Goal: Information Seeking & Learning: Find specific fact

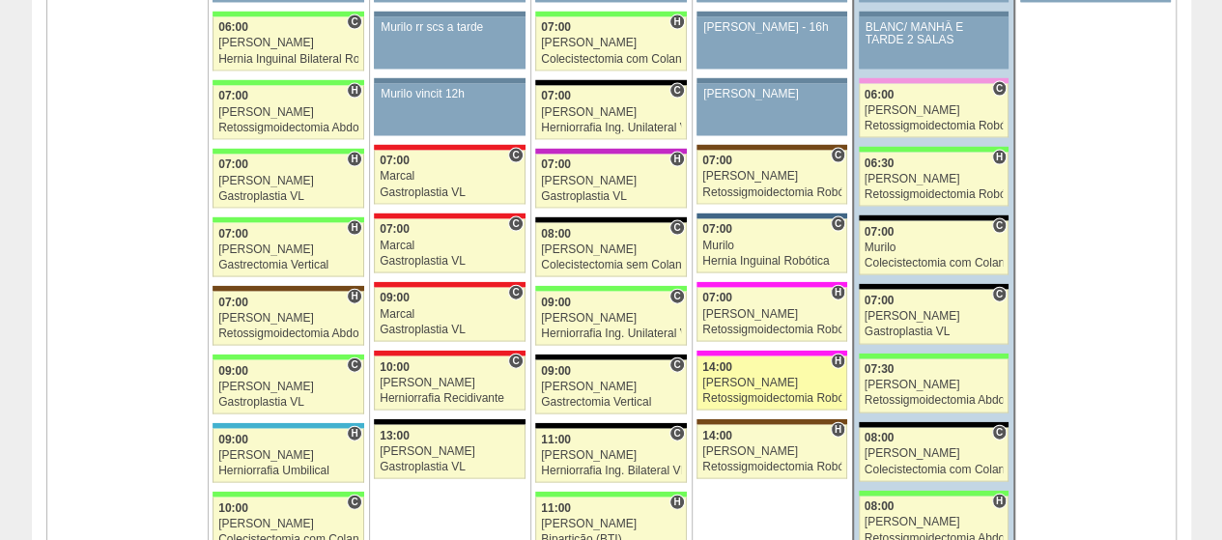
scroll to position [1836, 0]
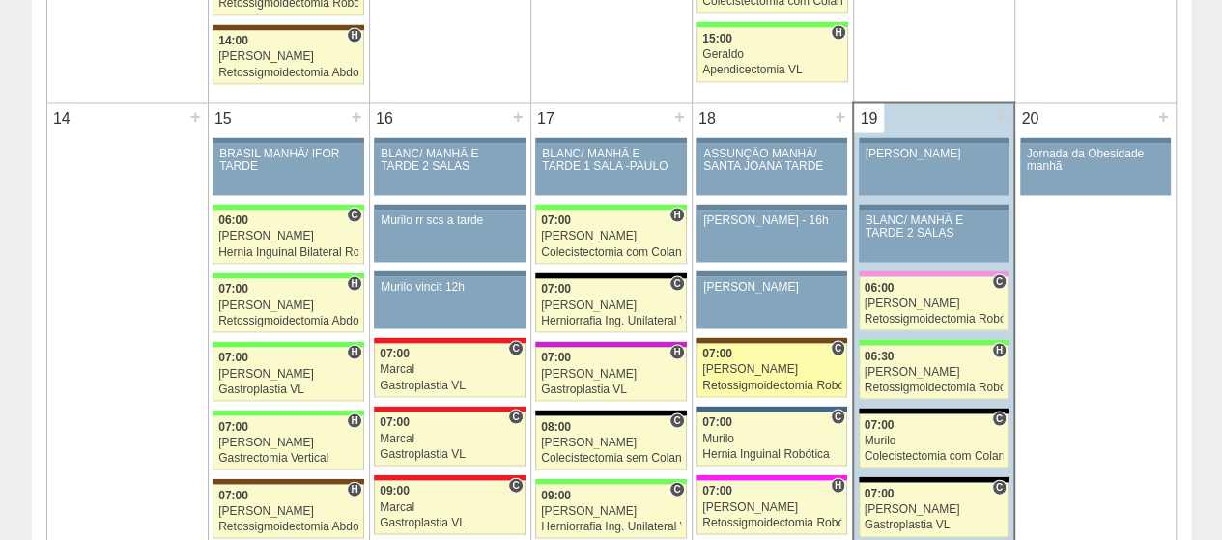
click at [743, 363] on div "[PERSON_NAME]" at bounding box center [771, 369] width 139 height 13
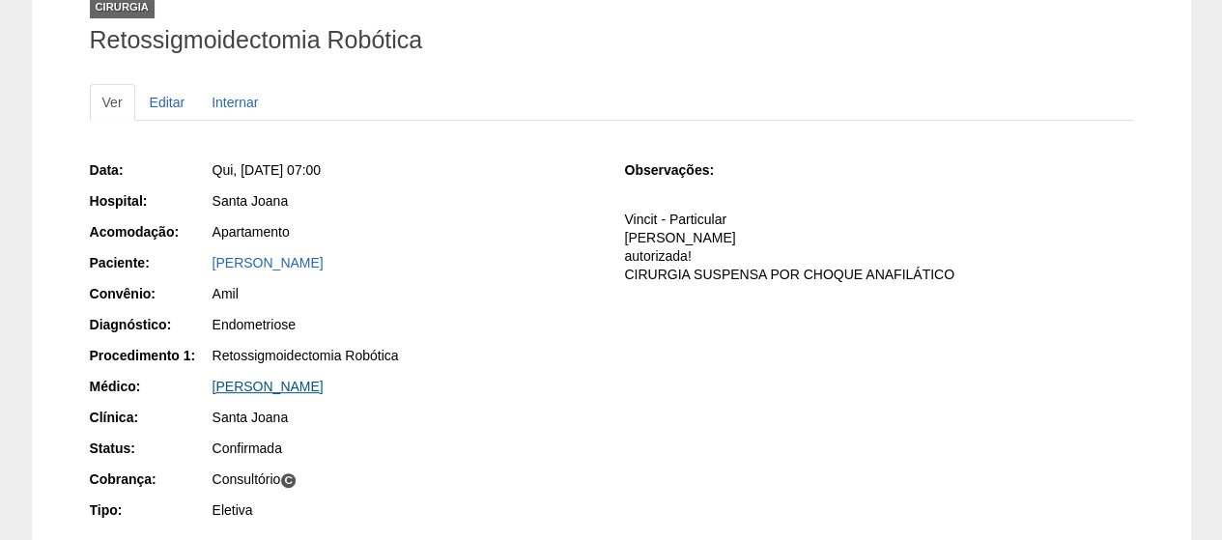
scroll to position [290, 0]
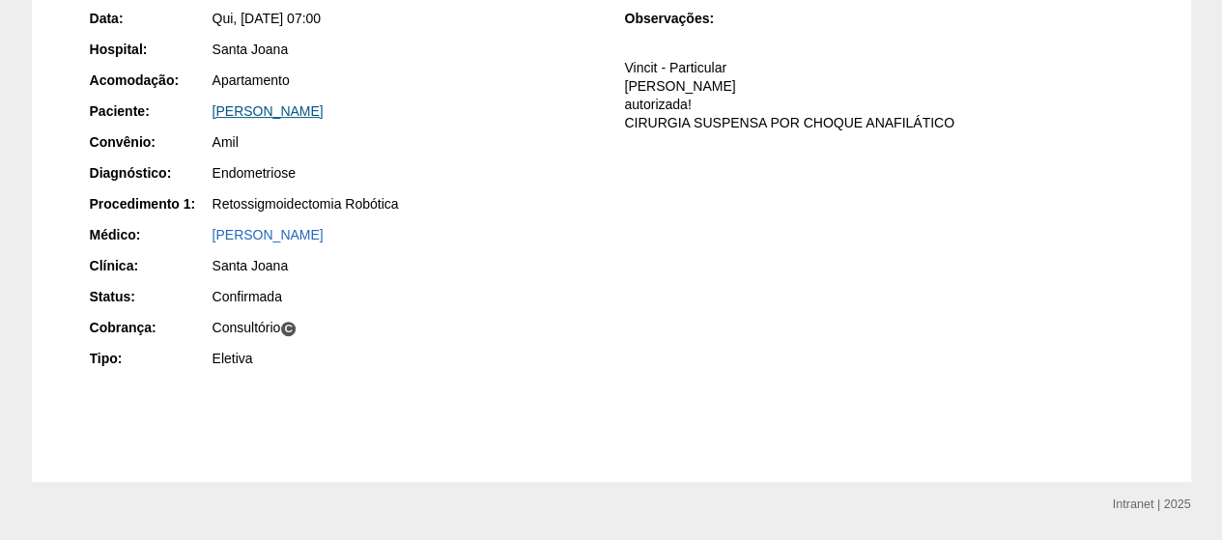
click at [324, 107] on link "MARIA ISABEL RODRIGUES SANO" at bounding box center [268, 110] width 111 height 15
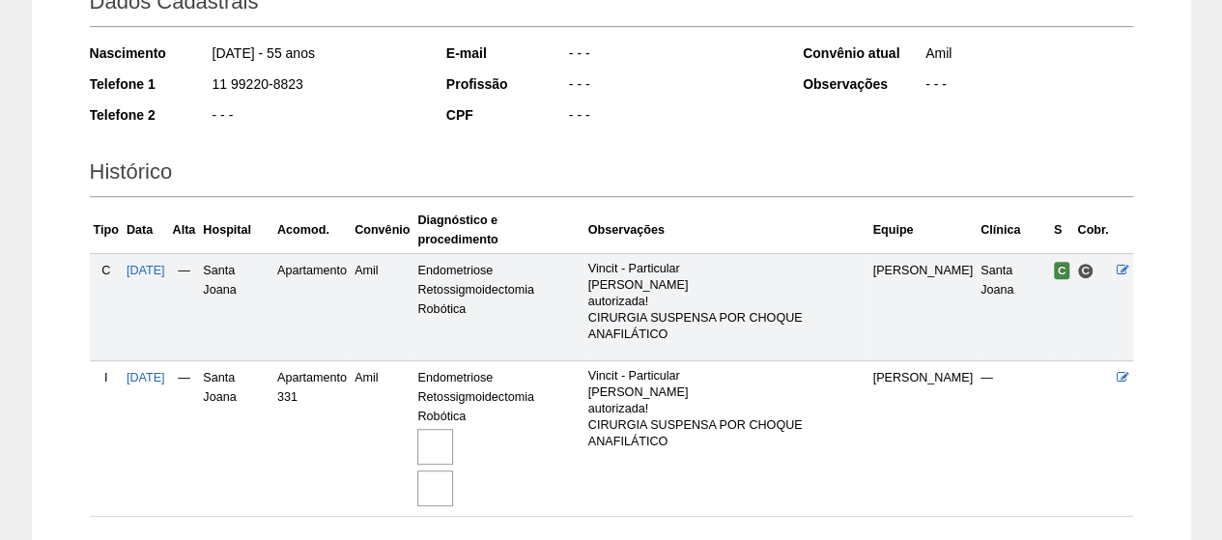
scroll to position [442, 0]
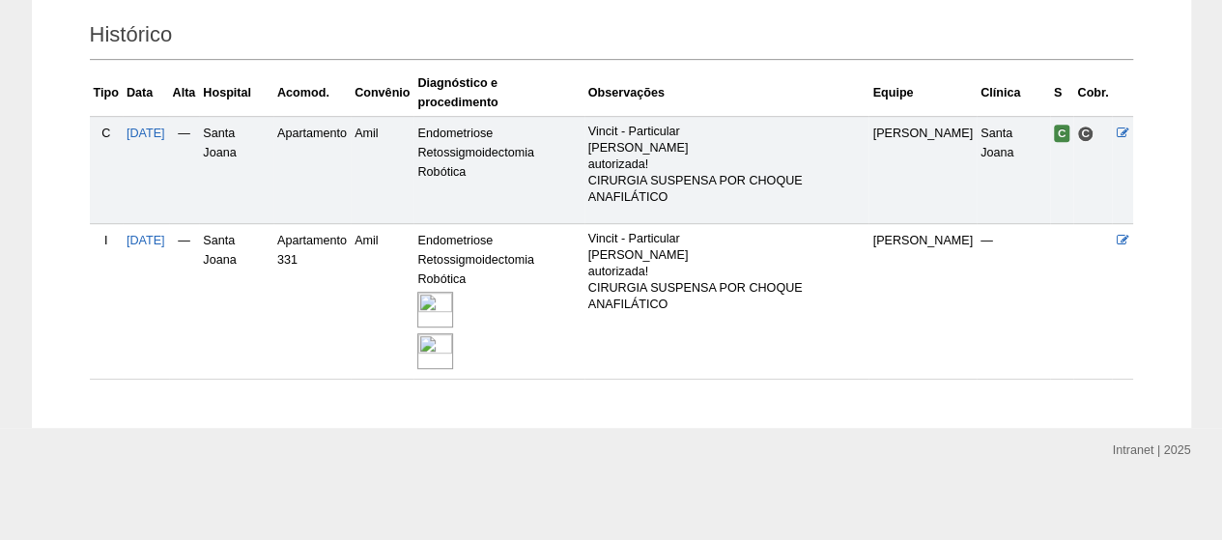
click at [453, 302] on img at bounding box center [435, 310] width 36 height 36
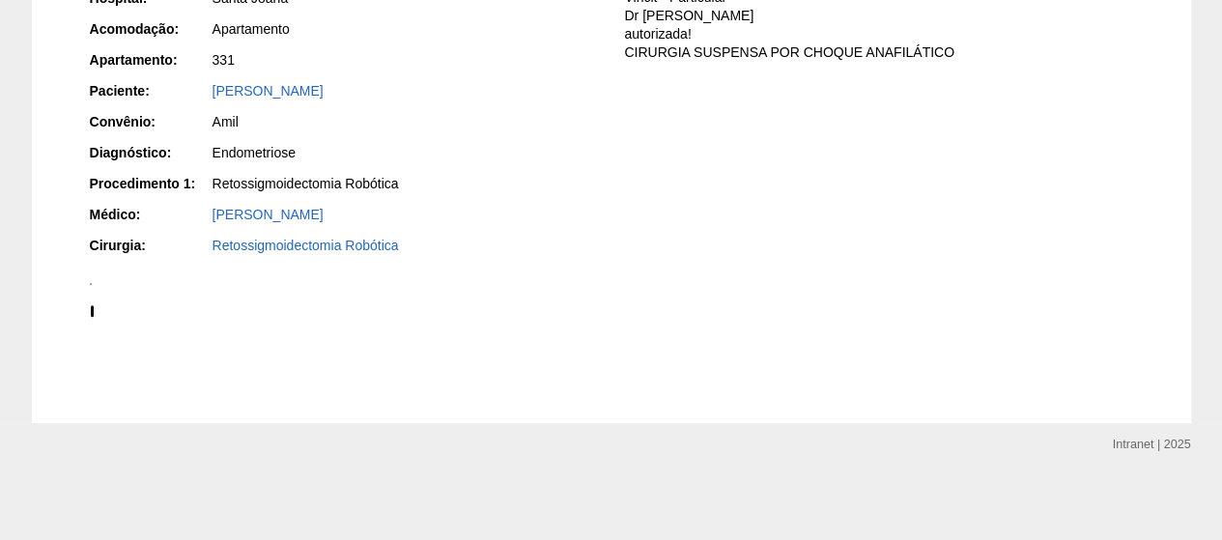
scroll to position [870, 0]
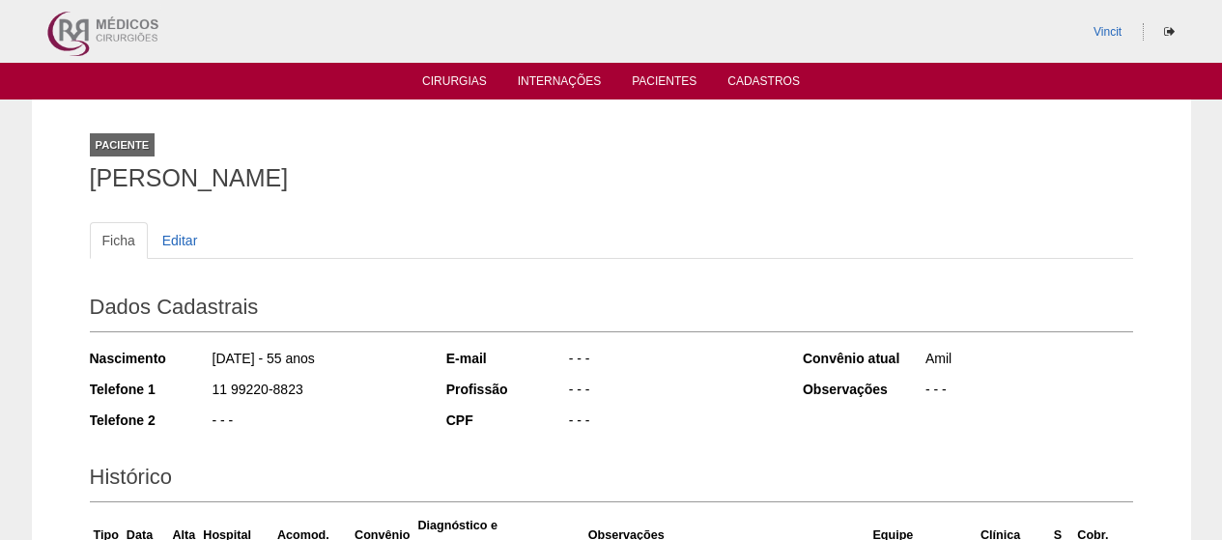
scroll to position [442, 0]
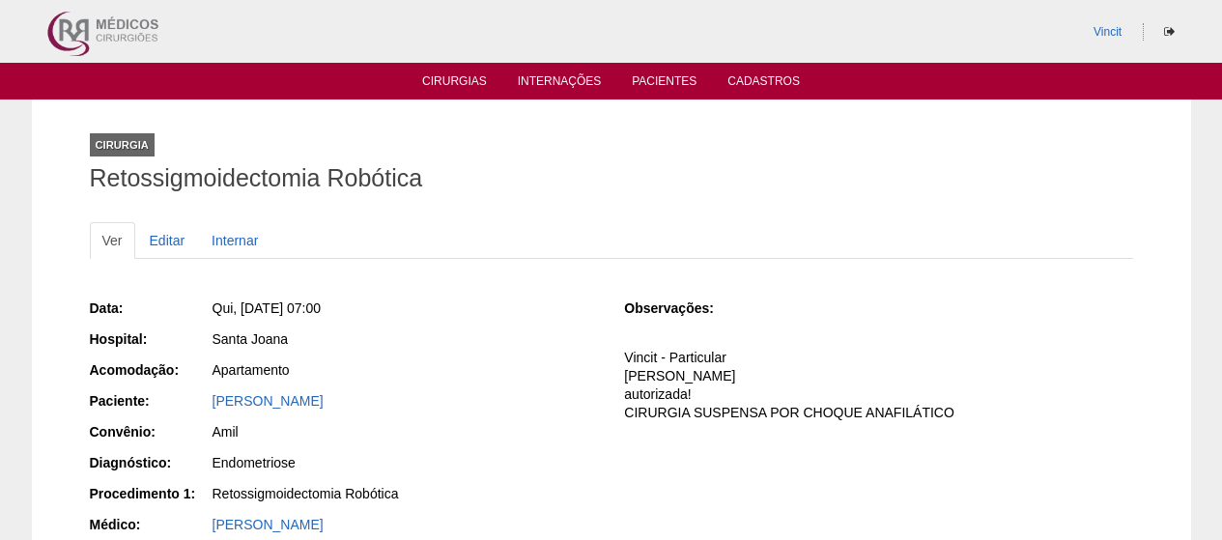
scroll to position [290, 0]
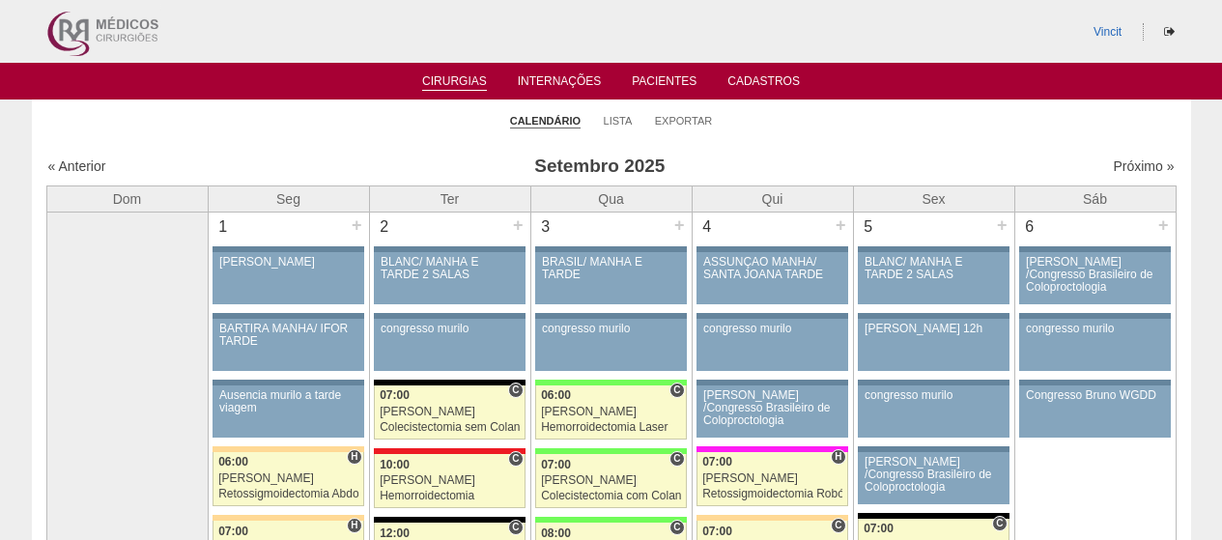
scroll to position [1836, 0]
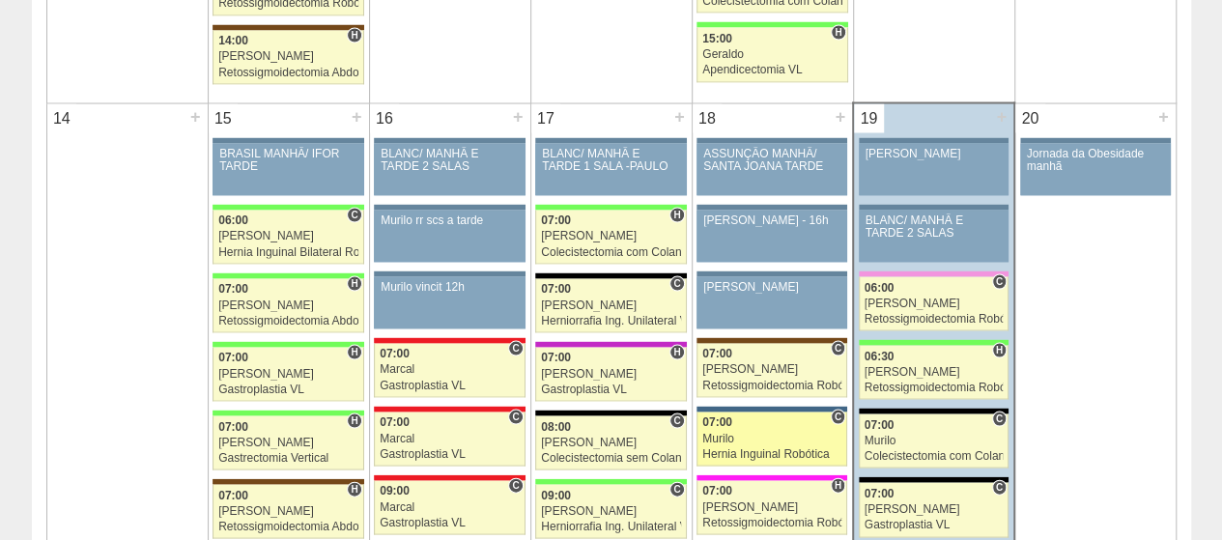
click at [765, 416] on div "07:00" at bounding box center [771, 422] width 139 height 13
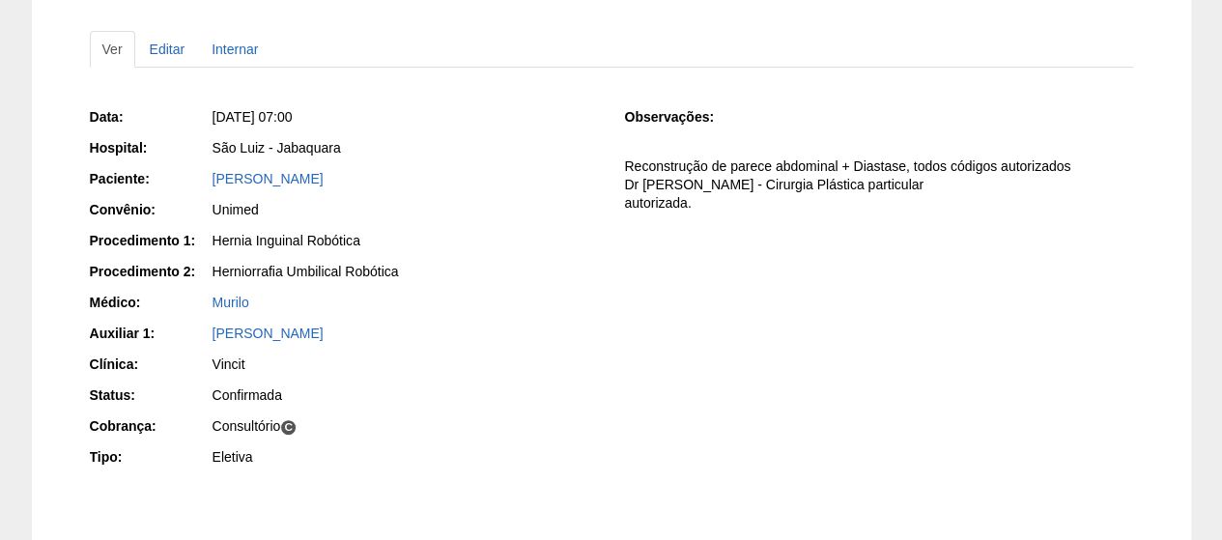
scroll to position [193, 0]
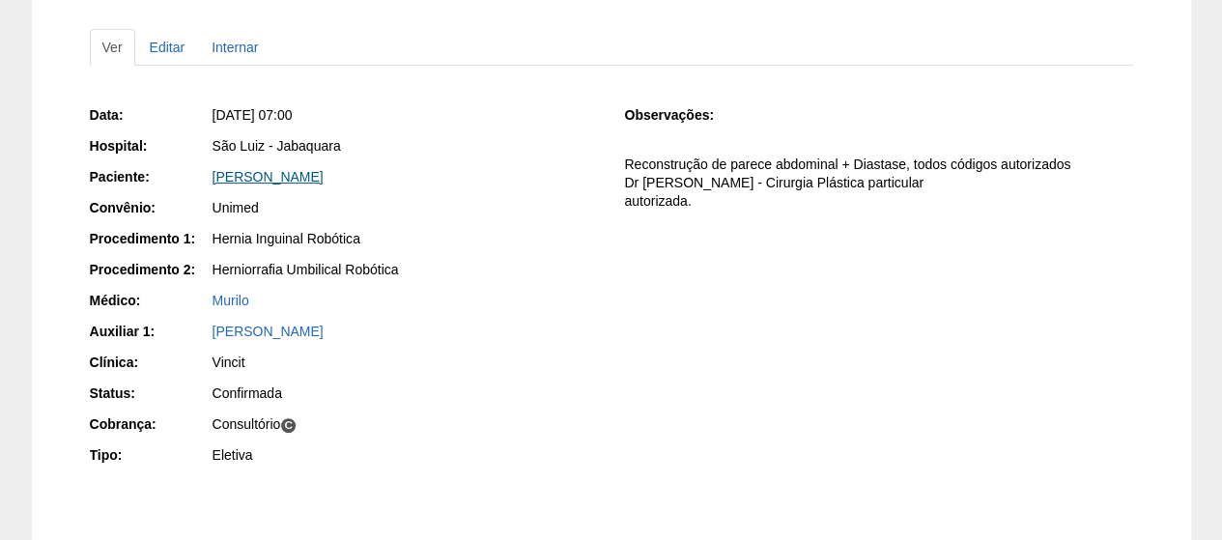
click at [271, 178] on link "[PERSON_NAME]" at bounding box center [268, 176] width 111 height 15
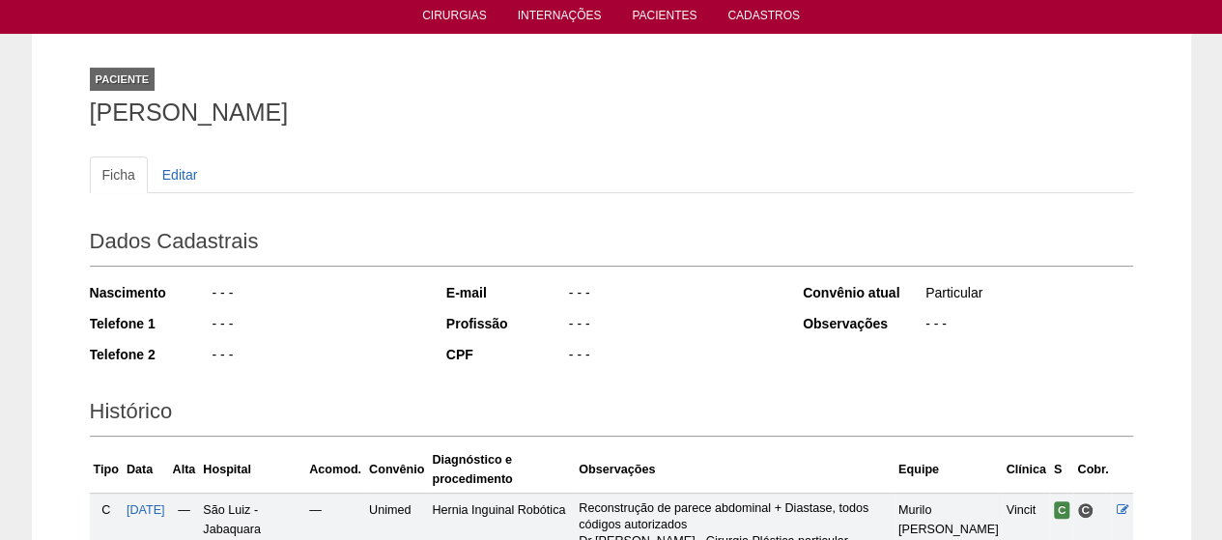
scroll to position [97, 0]
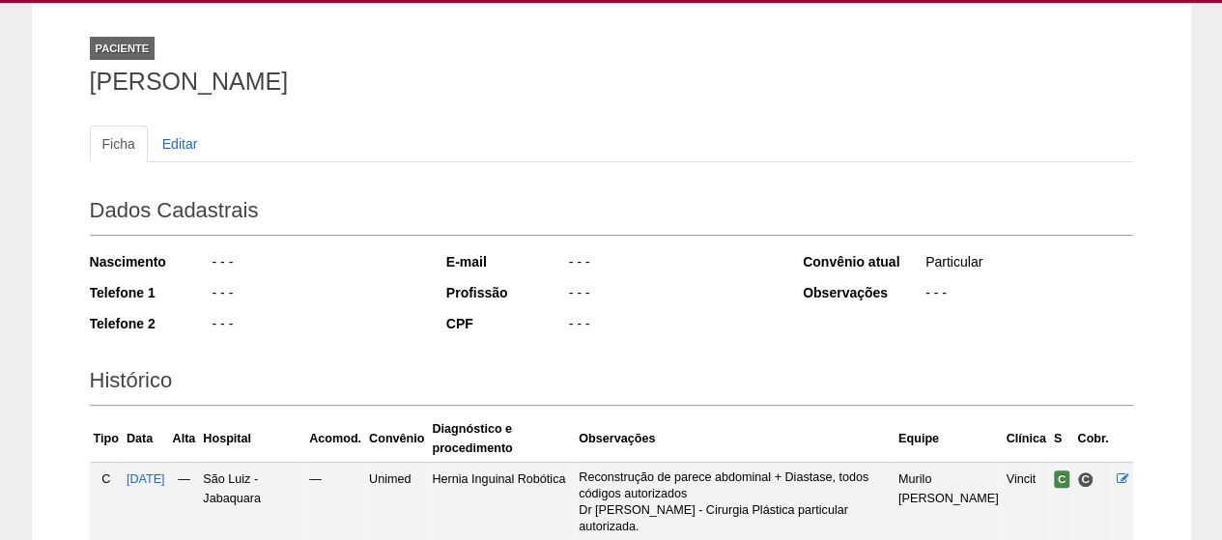
drag, startPoint x: 223, startPoint y: 83, endPoint x: 28, endPoint y: 72, distance: 195.4
click at [28, 72] on div "Paciente [PERSON_NAME] Ficha Editar Dados Cadastrais Nascimento - - - Telefone …" at bounding box center [611, 361] width 1222 height 716
copy h1 "[PERSON_NAME]"
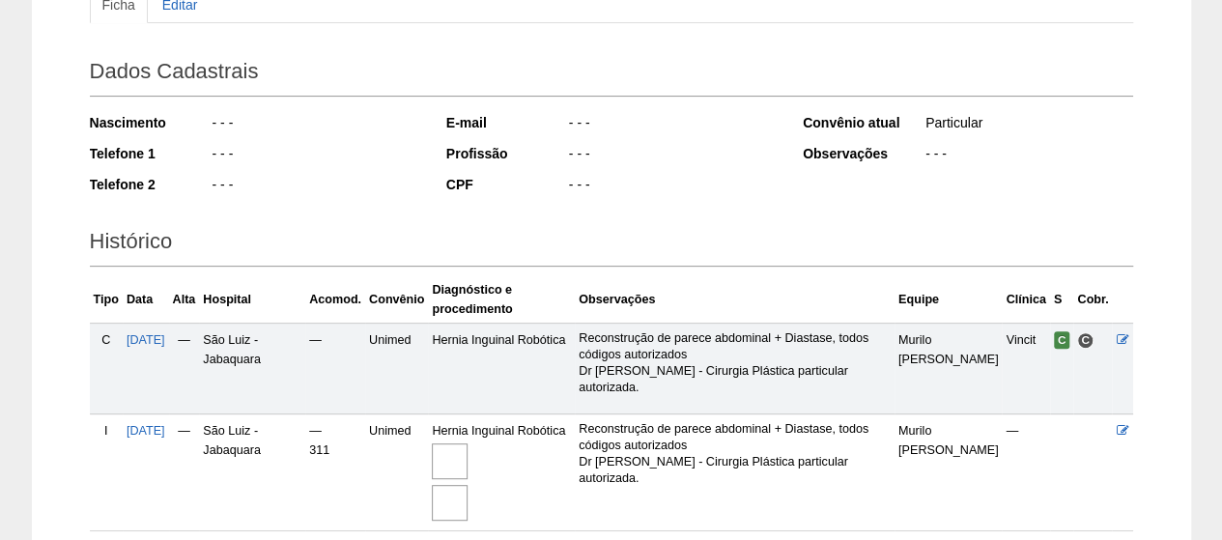
scroll to position [388, 0]
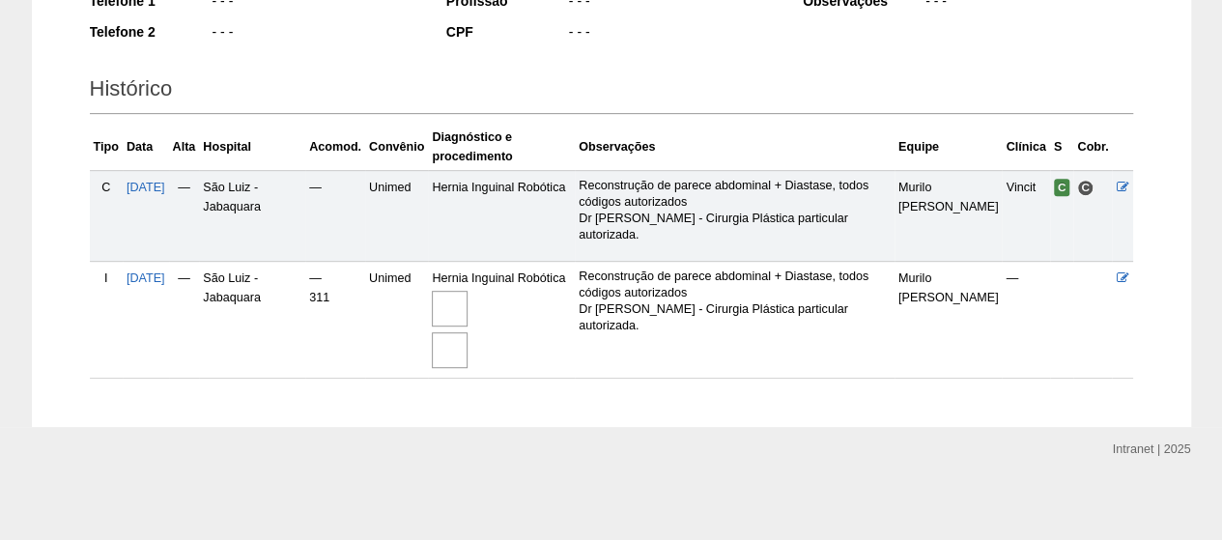
click at [468, 297] on img at bounding box center [450, 309] width 36 height 36
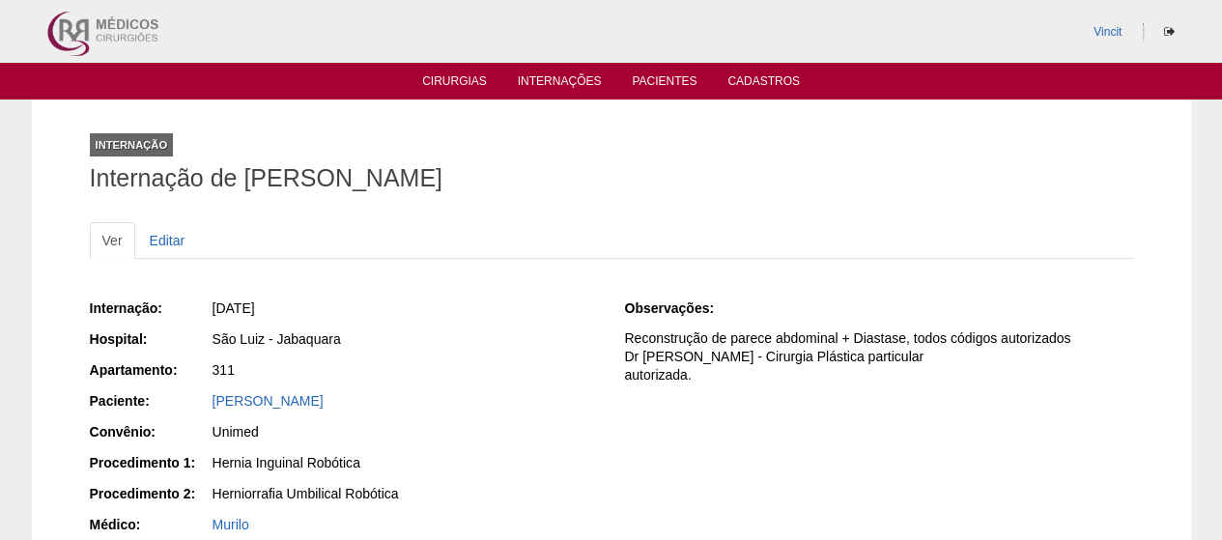
drag, startPoint x: 537, startPoint y: 174, endPoint x: 245, endPoint y: 179, distance: 291.8
click at [245, 179] on h1 "Internação de Eliane Silveira Guimaraes" at bounding box center [611, 178] width 1043 height 24
copy h1 "Eliane Silveira Guimaraes"
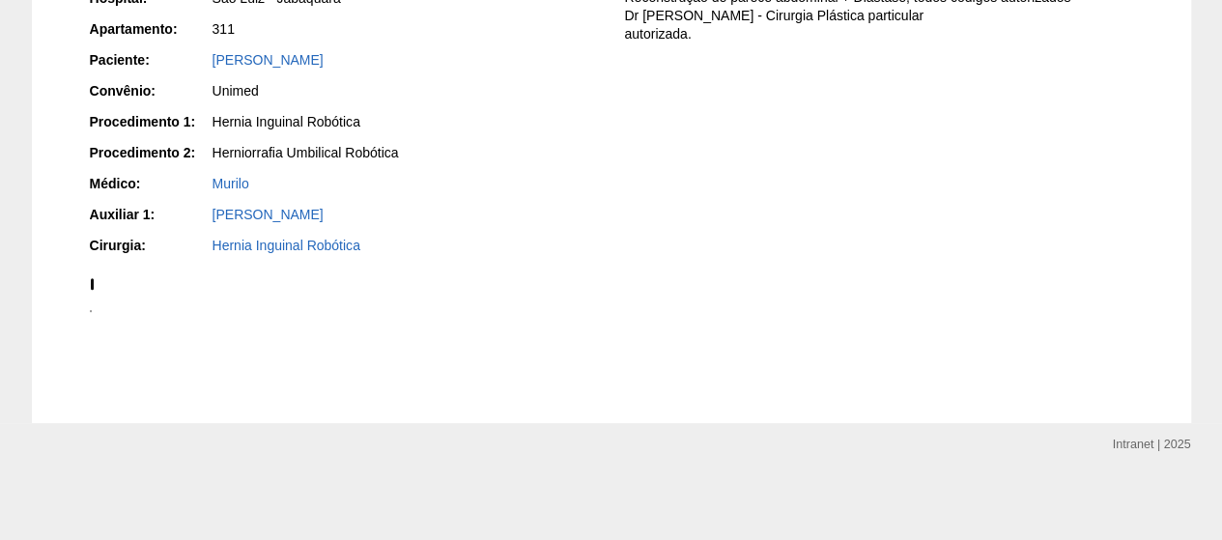
scroll to position [1642, 0]
click at [92, 312] on img at bounding box center [91, 311] width 2 height 2
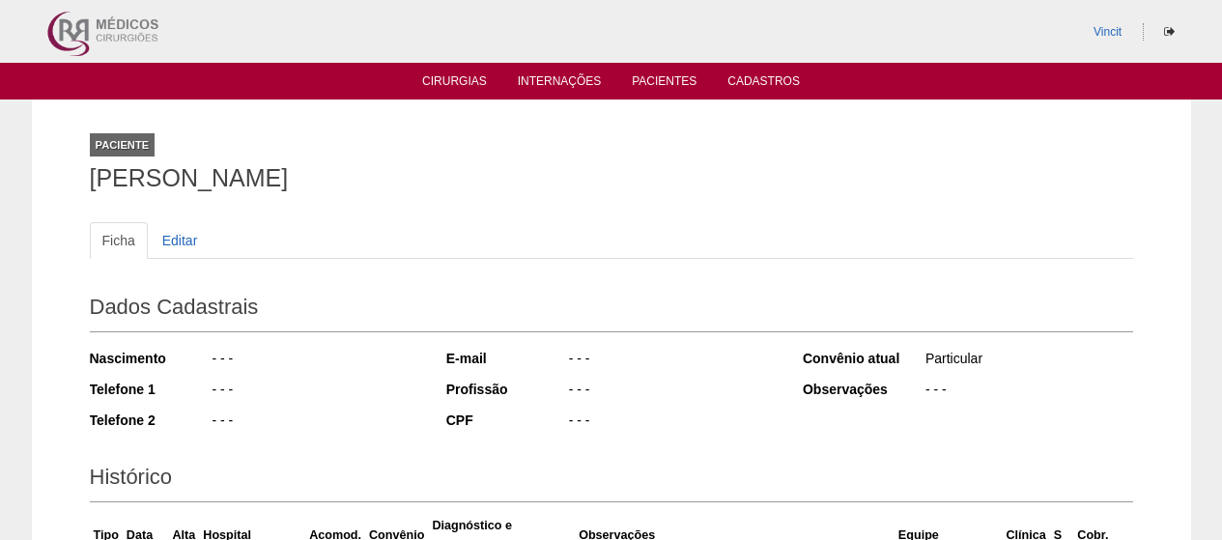
scroll to position [386, 0]
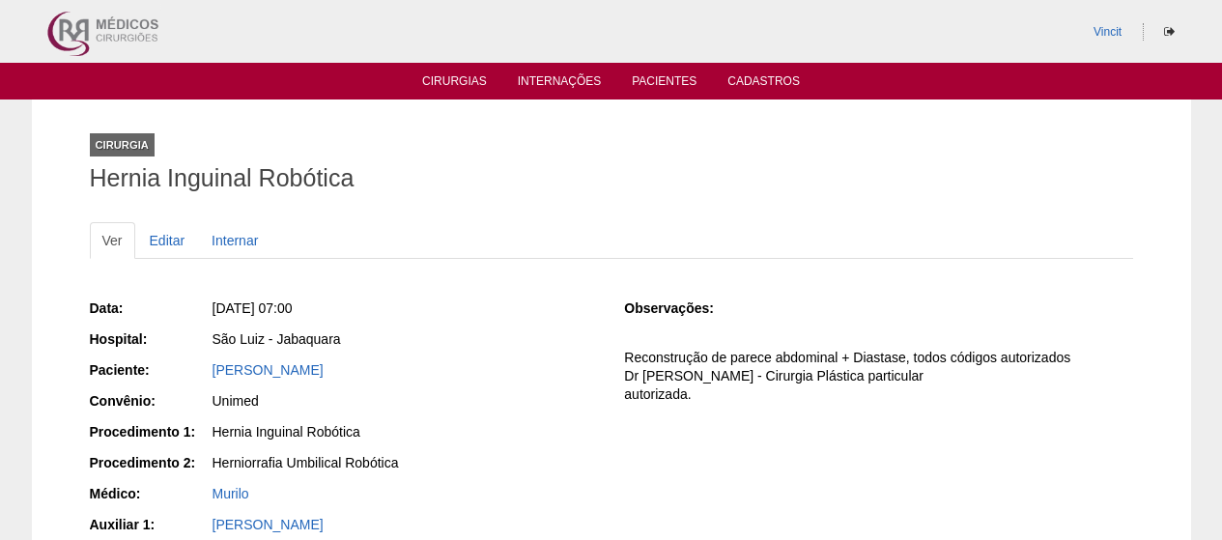
scroll to position [193, 0]
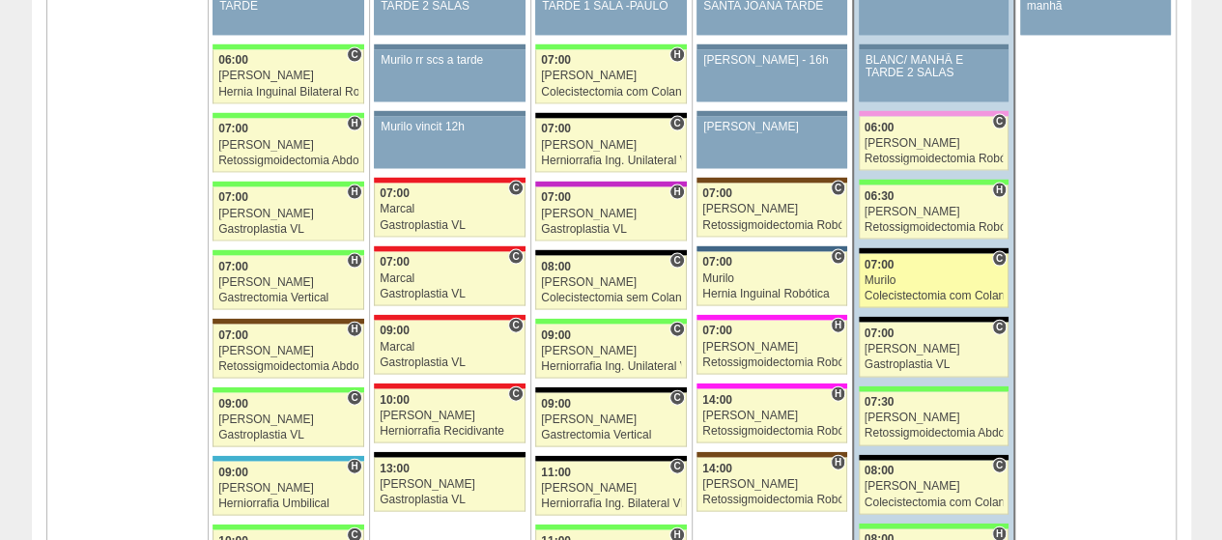
scroll to position [2125, 0]
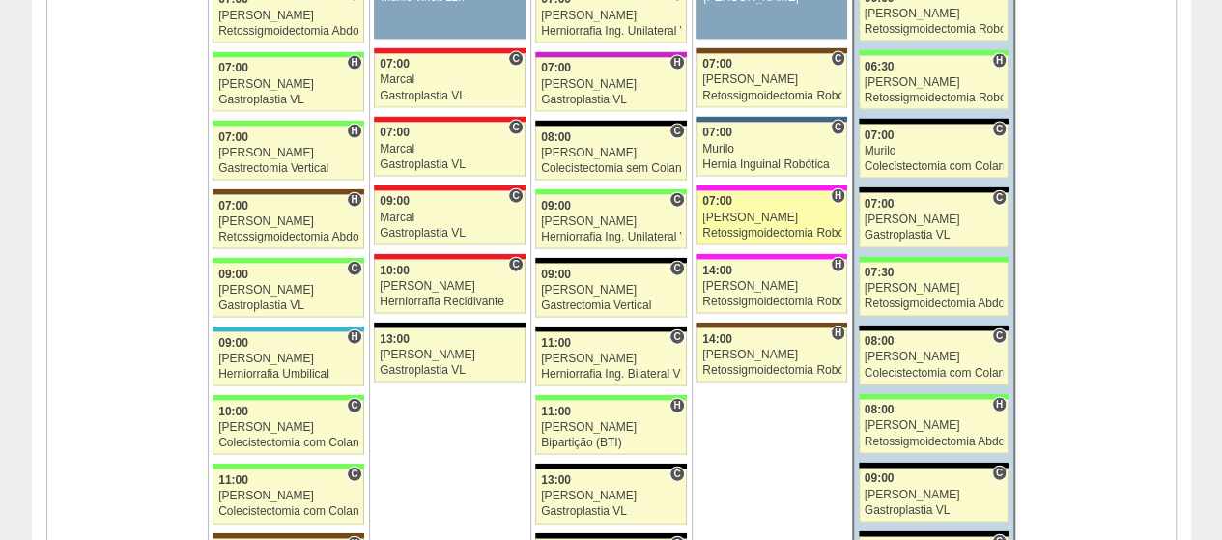
click at [792, 195] on div "07:00" at bounding box center [771, 201] width 139 height 13
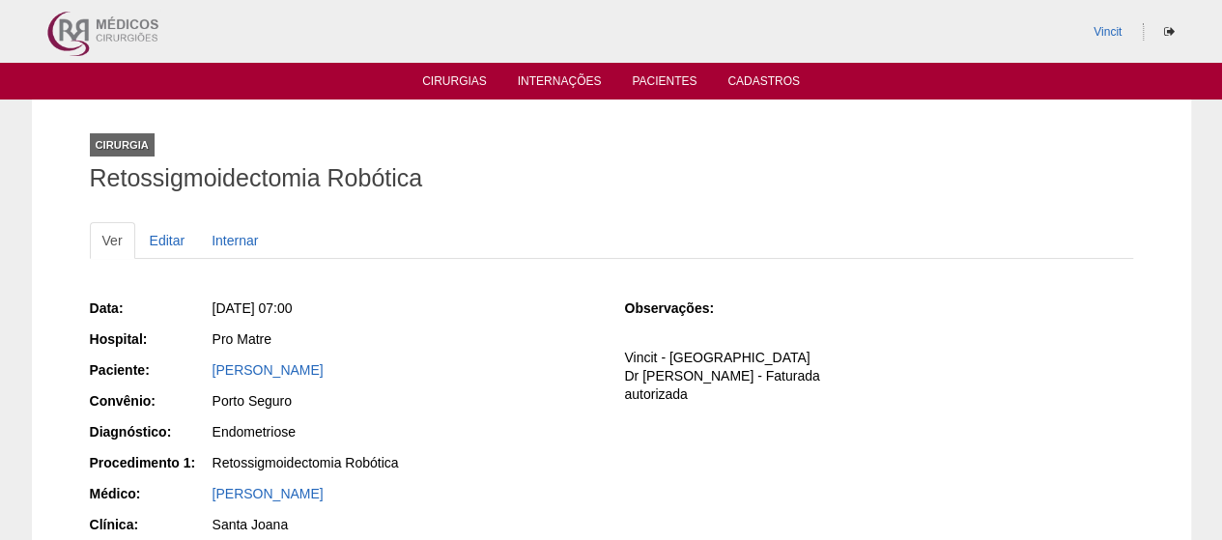
click at [263, 357] on div "Data: [DATE] 07:00 Hospital: Pro Matre Paciente: [PERSON_NAME] Convênio: [GEOGR…" at bounding box center [344, 465] width 508 height 347
click at [267, 362] on link "[PERSON_NAME]" at bounding box center [268, 369] width 111 height 15
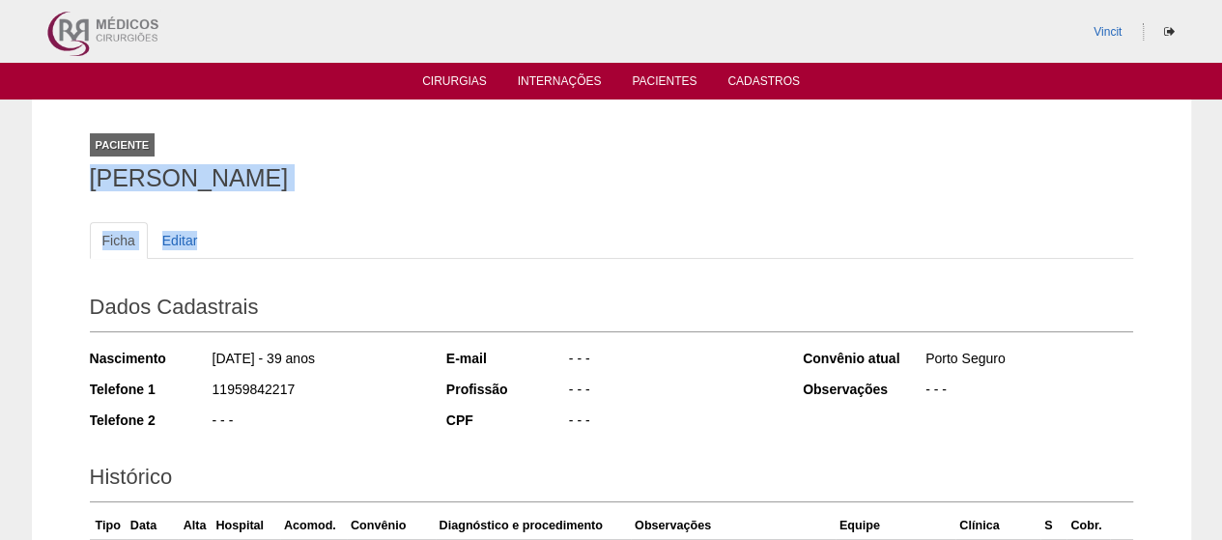
drag, startPoint x: 459, startPoint y: 202, endPoint x: 50, endPoint y: 195, distance: 408.7
click at [50, 195] on div "Paciente [PERSON_NAME] Ficha Editar Dados Cadastrais Nascimento [DATE] - 39 ano…" at bounding box center [611, 429] width 1159 height 658
click at [520, 208] on div "Ficha Editar Dados Cadastrais Nascimento [DATE] - 39 anos Telefone 1 1195984221…" at bounding box center [611, 456] width 1043 height 506
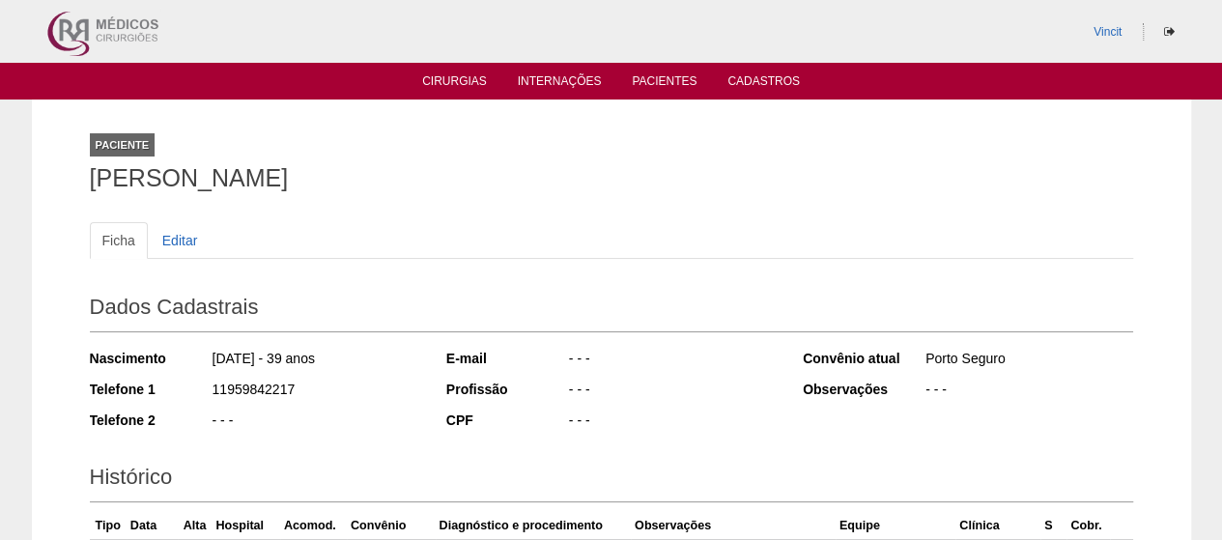
drag, startPoint x: 503, startPoint y: 192, endPoint x: 91, endPoint y: 185, distance: 412.6
click at [91, 185] on div "Paciente EVELIN CANDIDA SANTOS" at bounding box center [611, 158] width 1043 height 89
copy h1 "[PERSON_NAME]"
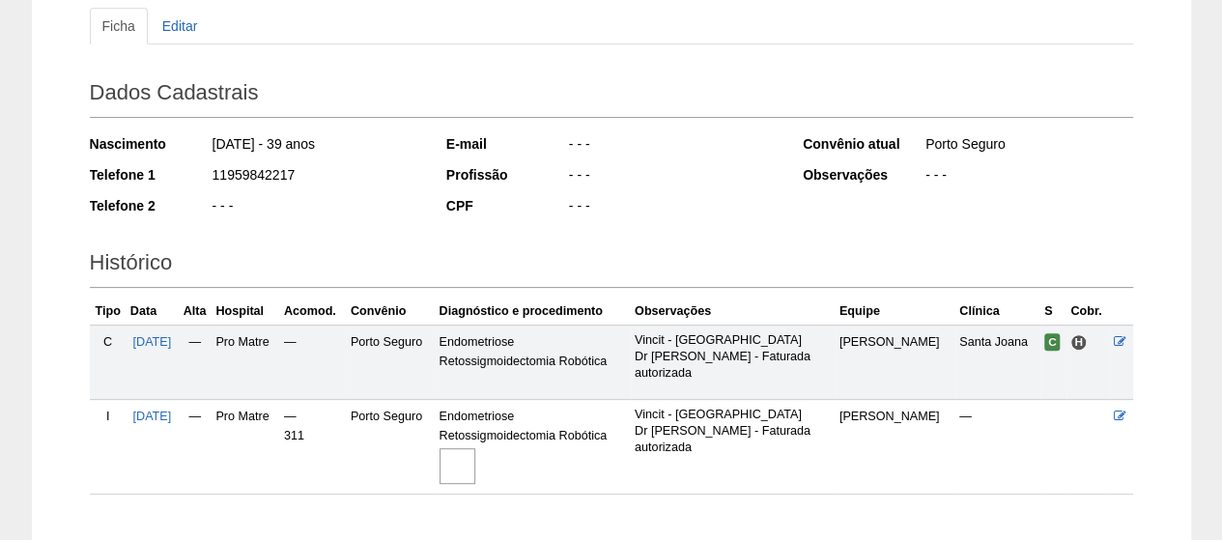
scroll to position [330, 0]
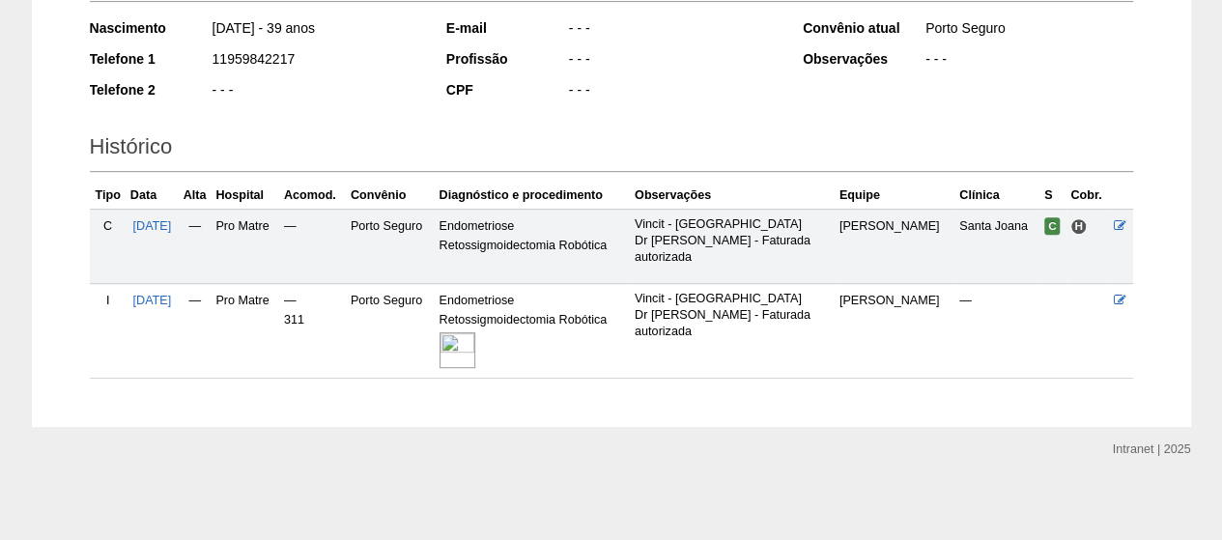
click at [475, 349] on img at bounding box center [458, 350] width 36 height 36
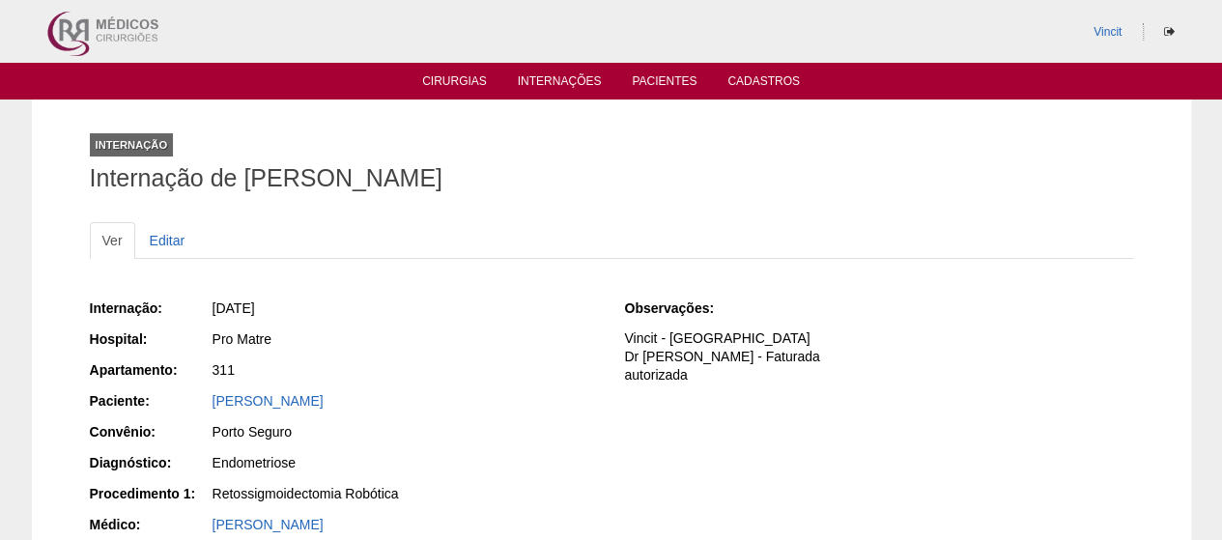
drag, startPoint x: 631, startPoint y: 186, endPoint x: 261, endPoint y: 181, distance: 370.1
click at [252, 177] on h1 "Internação de [PERSON_NAME]" at bounding box center [611, 178] width 1043 height 24
drag, startPoint x: 266, startPoint y: 183, endPoint x: 516, endPoint y: 144, distance: 253.2
click at [516, 144] on div "Internação Internação de EVELIN CANDIDA SANTOS" at bounding box center [611, 158] width 1043 height 89
click at [551, 169] on h1 "Internação de [PERSON_NAME]" at bounding box center [611, 178] width 1043 height 24
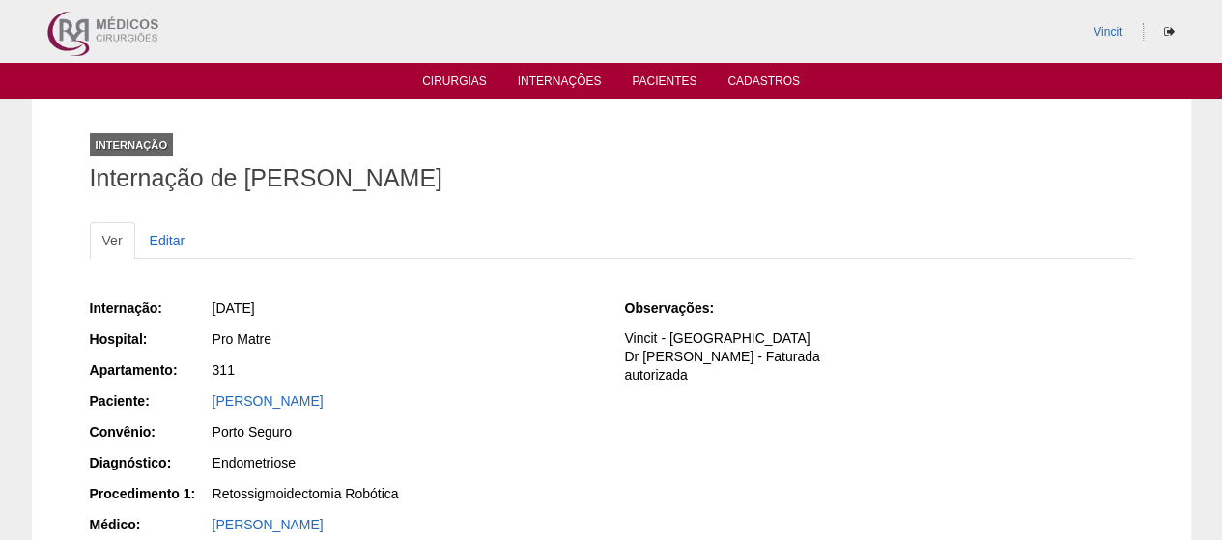
drag, startPoint x: 556, startPoint y: 169, endPoint x: 245, endPoint y: 169, distance: 310.1
click at [245, 169] on h1 "Internação de [PERSON_NAME]" at bounding box center [611, 178] width 1043 height 24
copy h1 "[PERSON_NAME]"
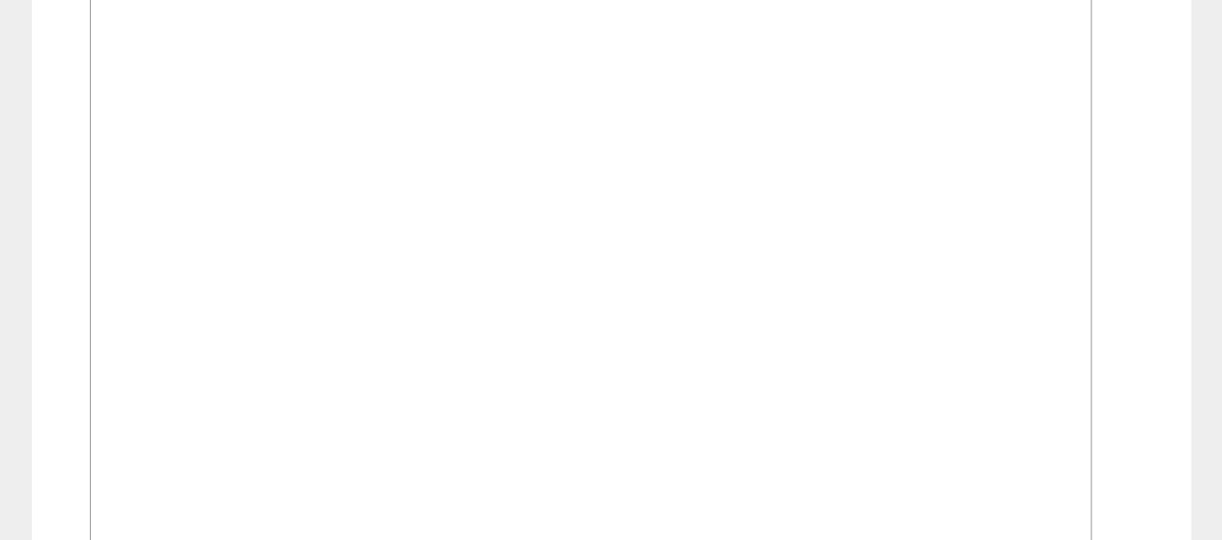
scroll to position [1449, 0]
drag, startPoint x: 500, startPoint y: 287, endPoint x: 405, endPoint y: 311, distance: 98.6
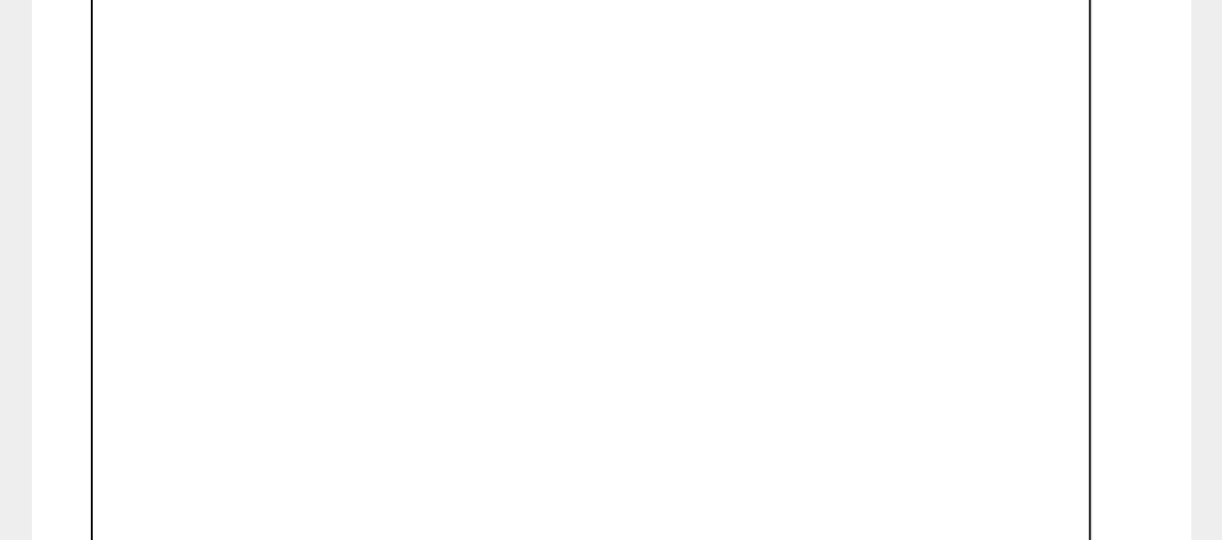
scroll to position [1040, 0]
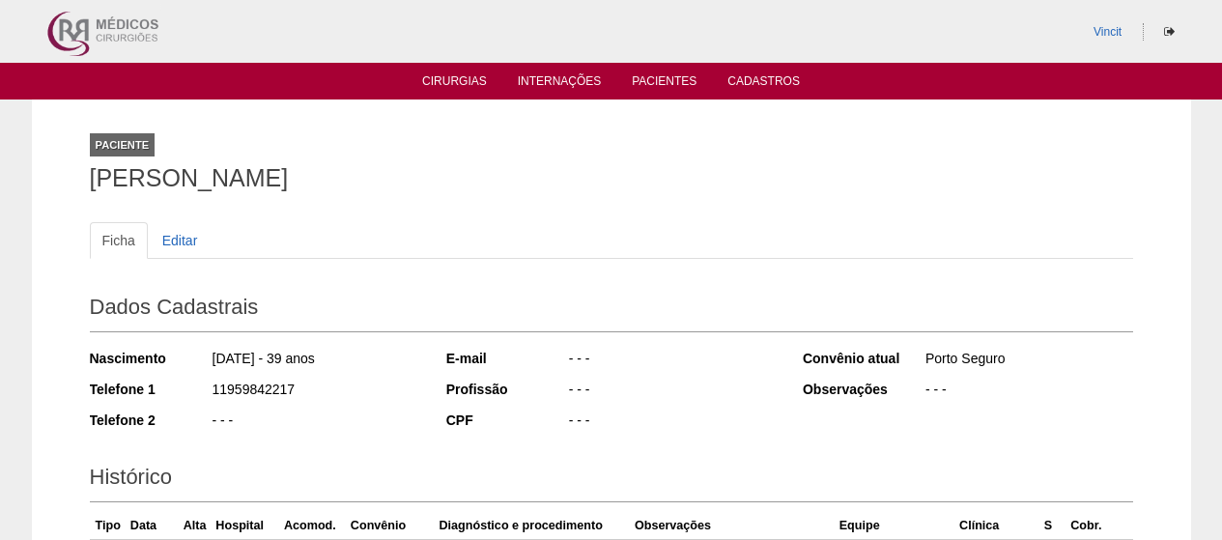
scroll to position [330, 0]
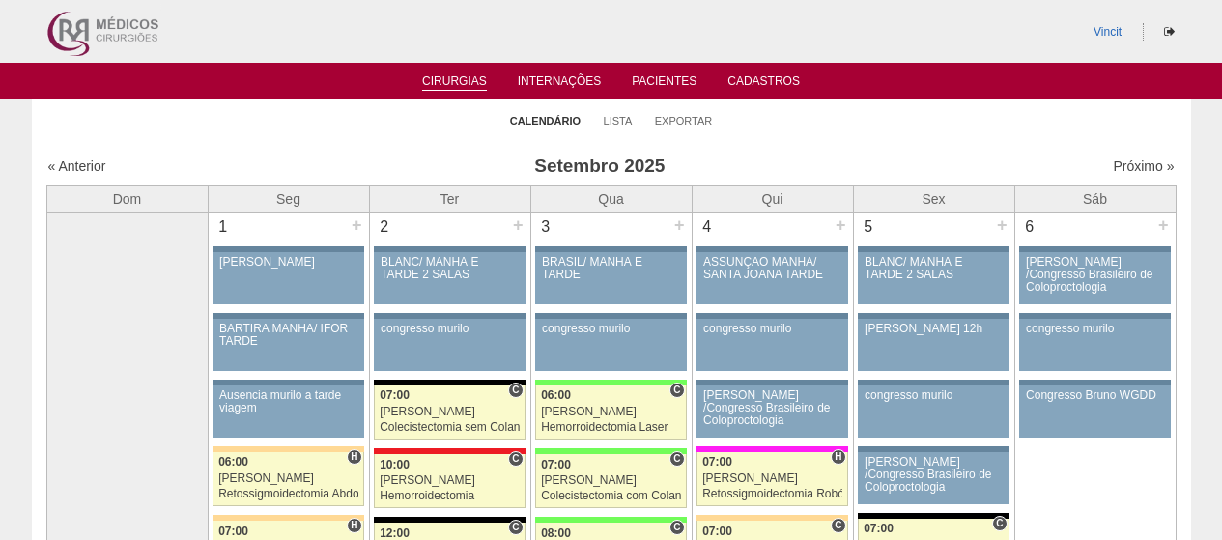
scroll to position [2125, 0]
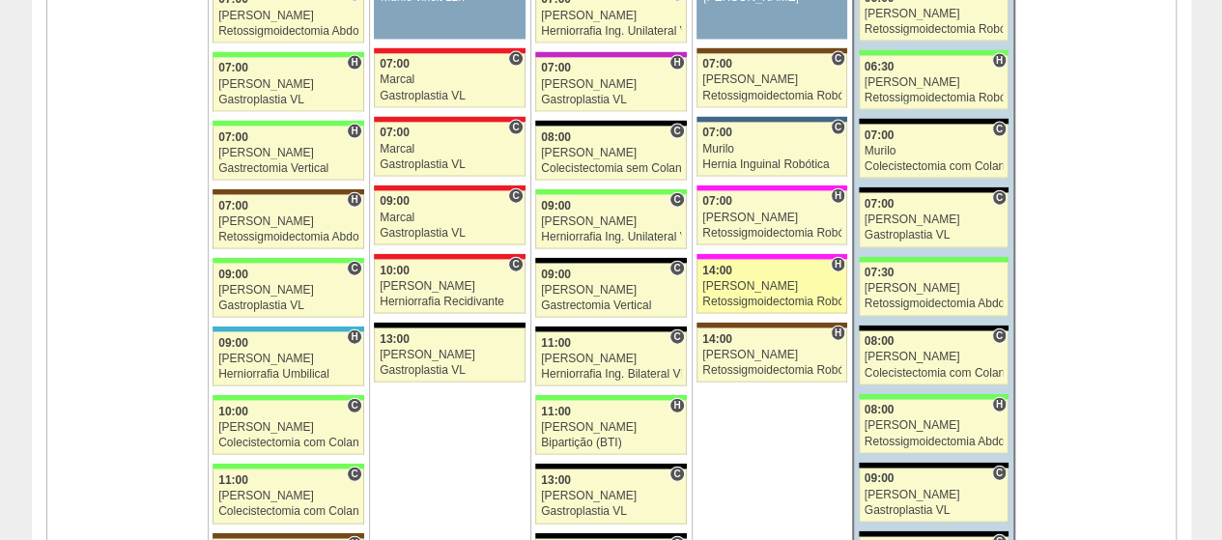
click at [756, 279] on link "88695 Vincit H 14:00 Luiz Guilherme Retossigmoidectomia Robótica Hospital Pro M…" at bounding box center [772, 287] width 151 height 54
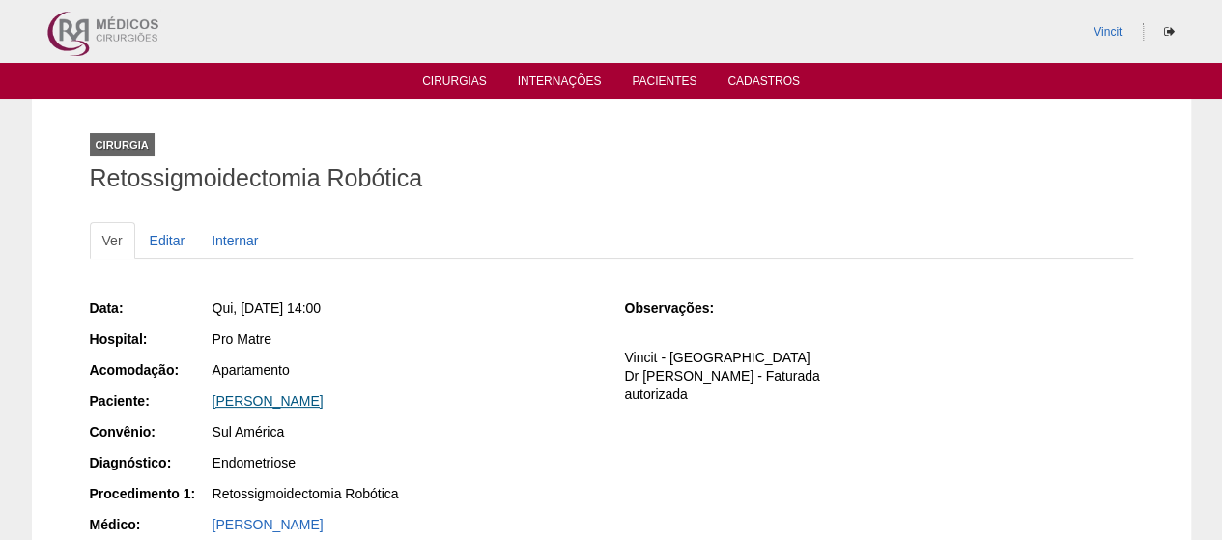
click at [423, 407] on div "[PERSON_NAME]" at bounding box center [405, 400] width 385 height 19
click at [324, 401] on link "[PERSON_NAME]" at bounding box center [268, 400] width 111 height 15
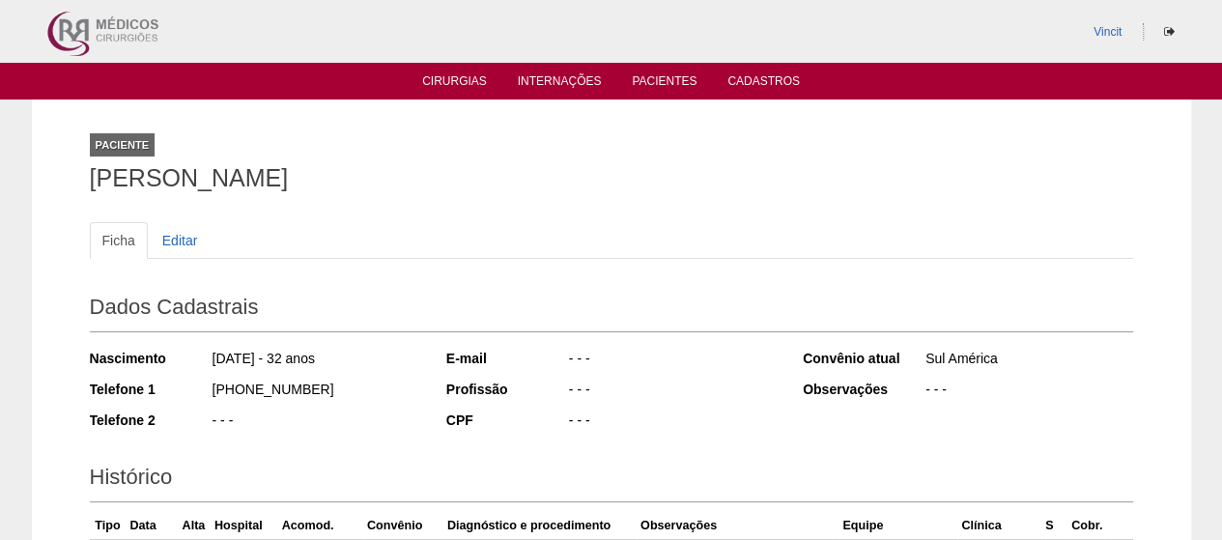
drag, startPoint x: 705, startPoint y: 188, endPoint x: 65, endPoint y: 174, distance: 640.7
click at [65, 174] on div "Paciente [PERSON_NAME] Ficha Editar Dados Cadastrais Nascimento [DATE] - 32 ano…" at bounding box center [611, 429] width 1159 height 658
copy h1 "BEATRIZ GRENDINARE GOMES BARBOSA MARQUES"
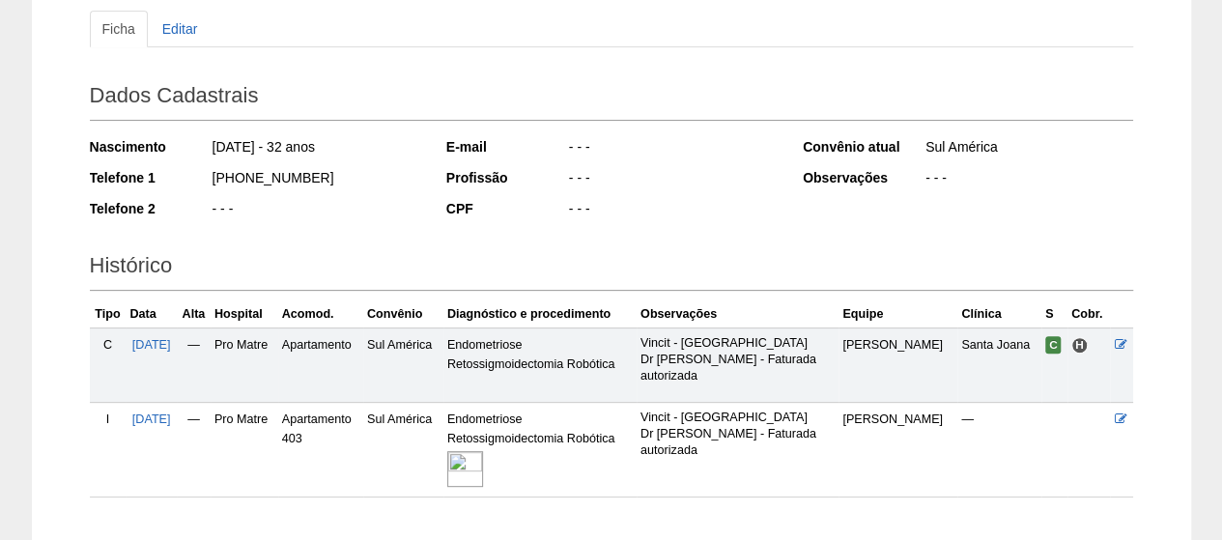
scroll to position [330, 0]
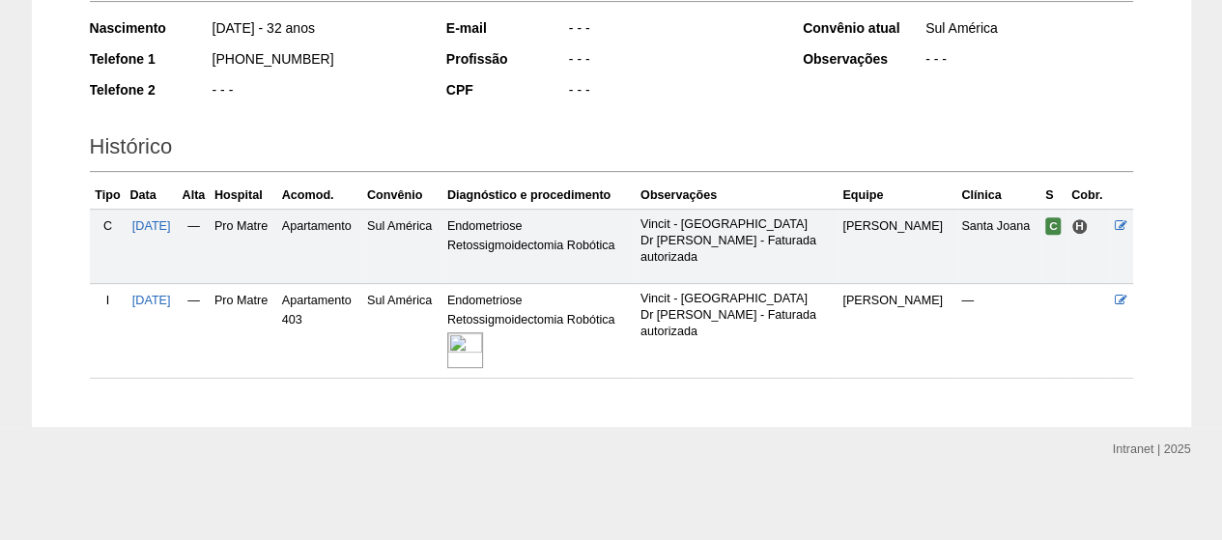
click at [483, 346] on img at bounding box center [465, 350] width 36 height 36
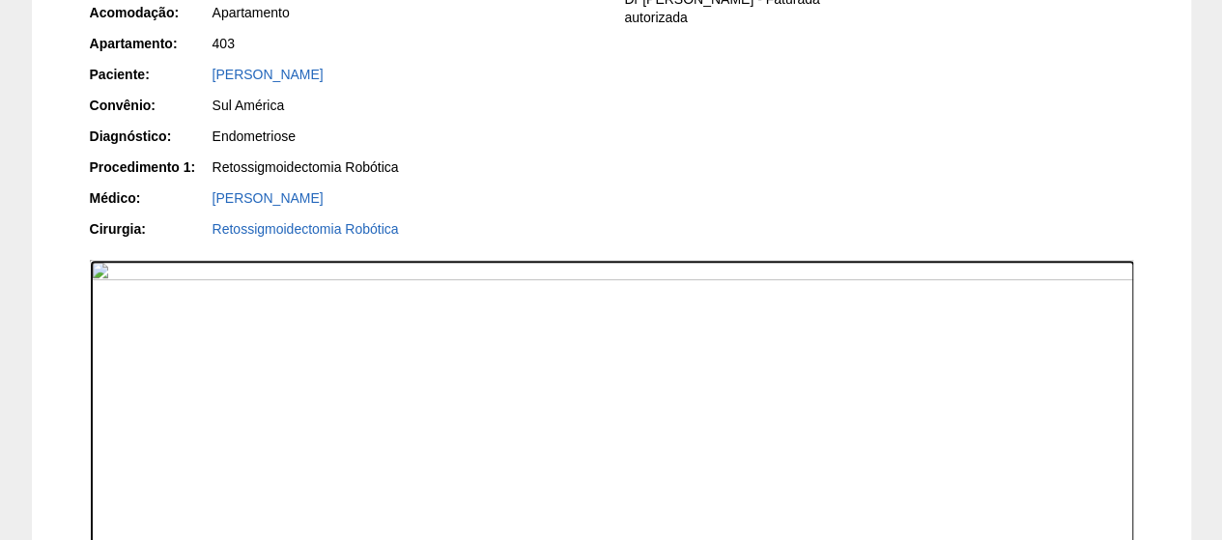
scroll to position [338, 0]
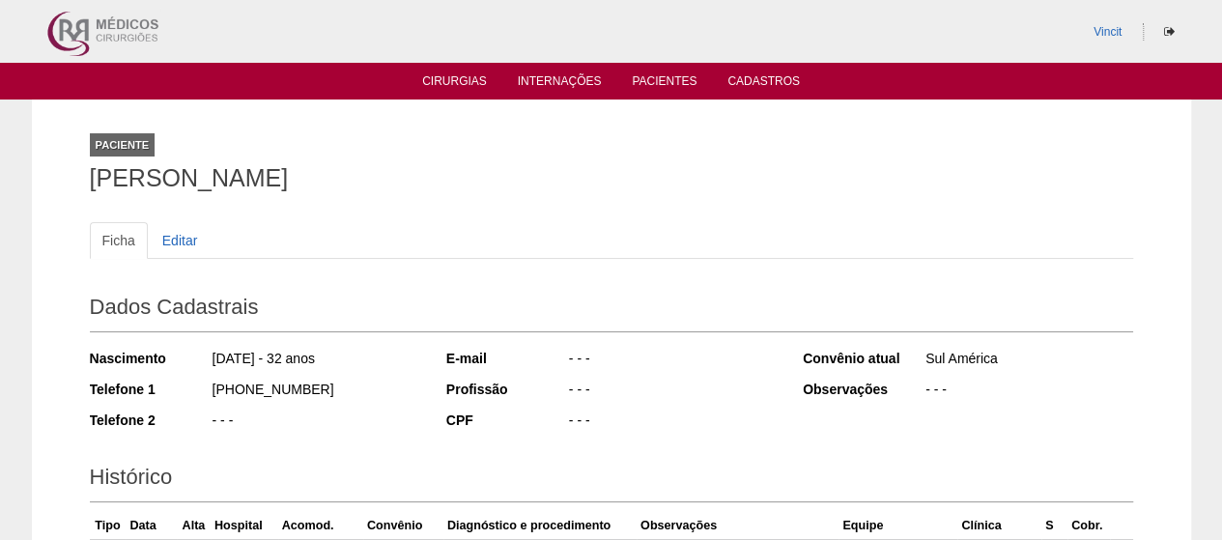
drag, startPoint x: 744, startPoint y: 181, endPoint x: 60, endPoint y: 163, distance: 684.2
click at [60, 163] on div "Paciente [PERSON_NAME] Ficha Editar Dados Cadastrais Nascimento [DATE] - 32 ano…" at bounding box center [611, 429] width 1159 height 658
copy h1 "[PERSON_NAME]"
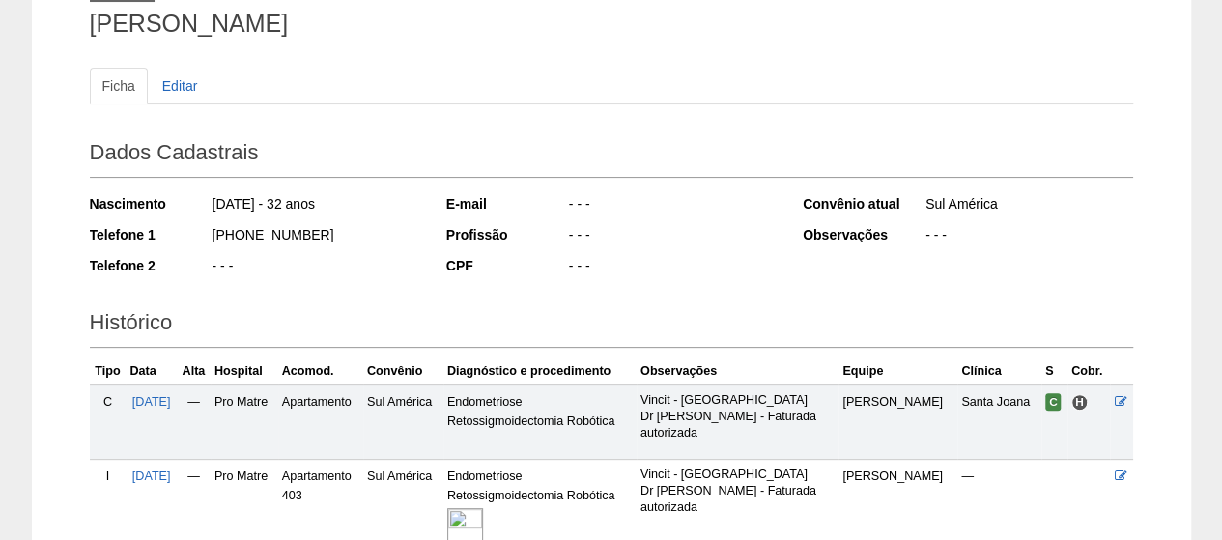
scroll to position [330, 0]
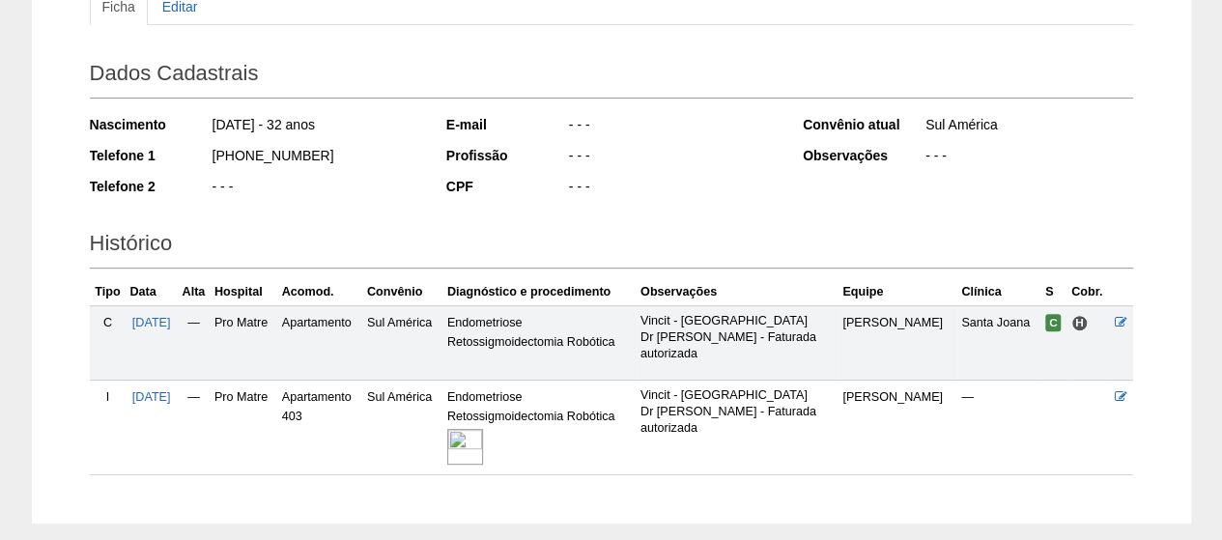
click at [928, 390] on td "[PERSON_NAME]" at bounding box center [898, 428] width 119 height 95
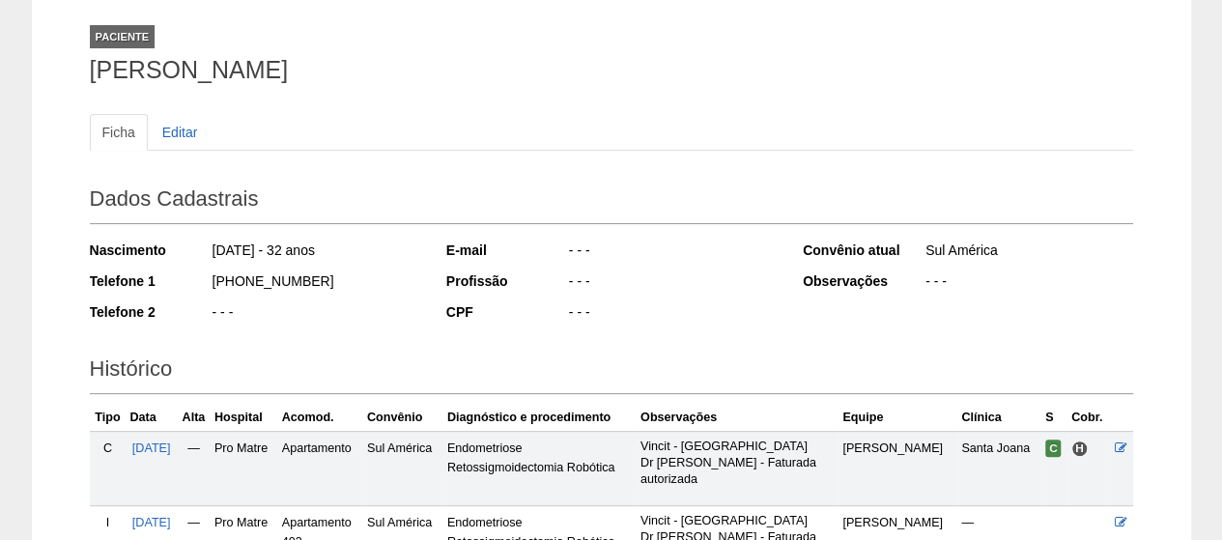
scroll to position [0, 0]
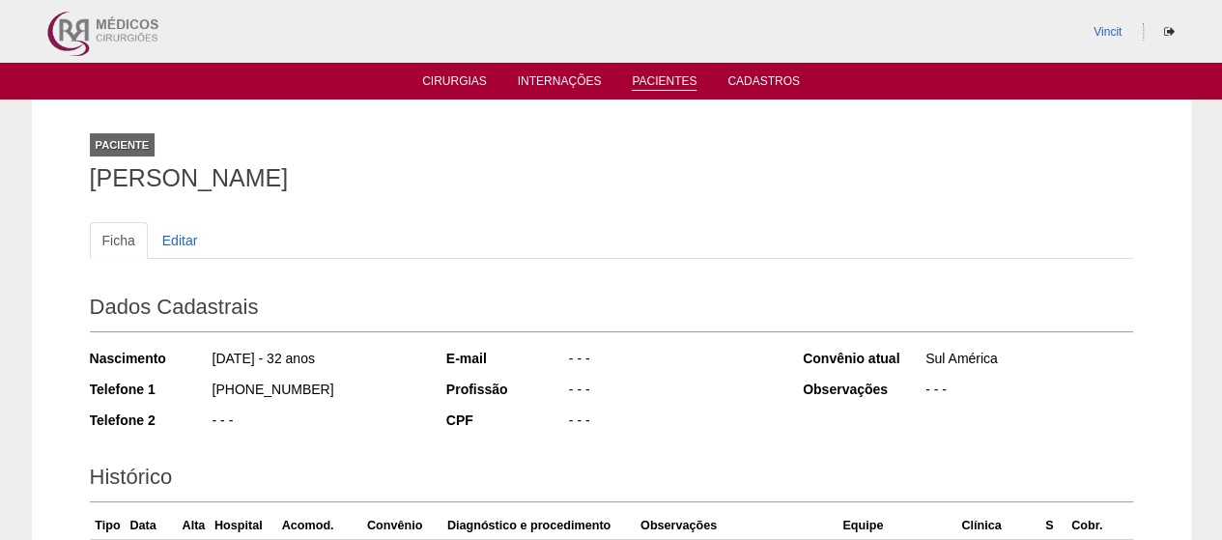
click at [670, 82] on link "Pacientes" at bounding box center [664, 82] width 65 height 16
click at [551, 82] on link "Internações" at bounding box center [560, 82] width 84 height 16
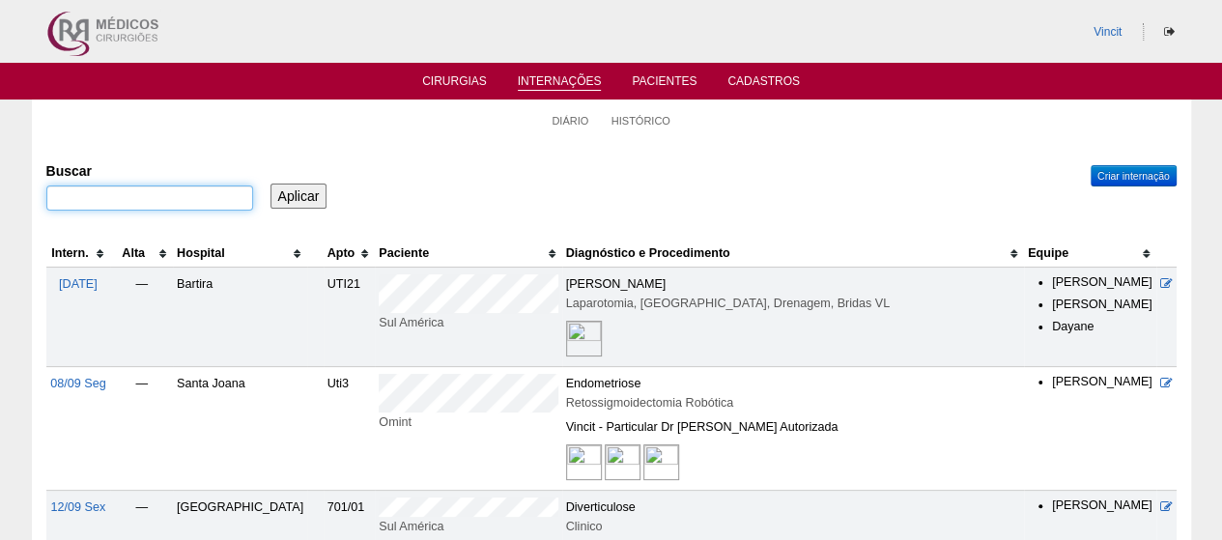
click at [162, 203] on input "Buscar" at bounding box center [149, 197] width 207 height 25
type input "[PERSON_NAME] [PERSON_NAME]"
click at [282, 196] on input "Aplicar" at bounding box center [299, 196] width 57 height 25
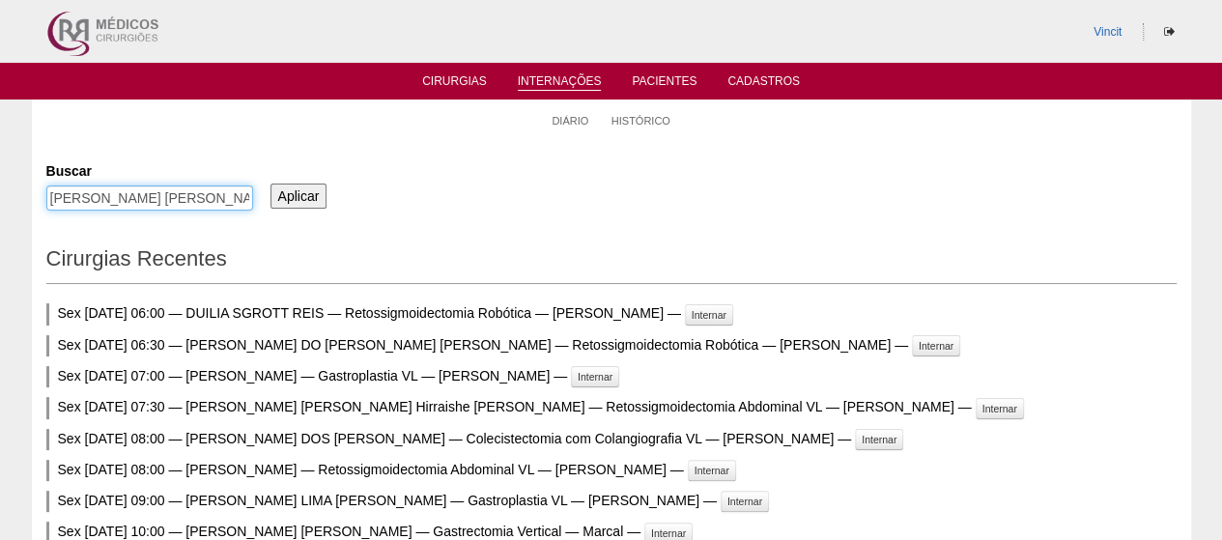
click at [168, 198] on input "VANESSA GRANADEIRO MARTINS DINIZ" at bounding box center [149, 197] width 207 height 25
drag, startPoint x: 109, startPoint y: 198, endPoint x: 913, endPoint y: 208, distance: 803.9
click at [913, 208] on div "Buscar VANESSA GRANADEIRO MARTINS DINIZ Aplicar" at bounding box center [611, 188] width 1130 height 66
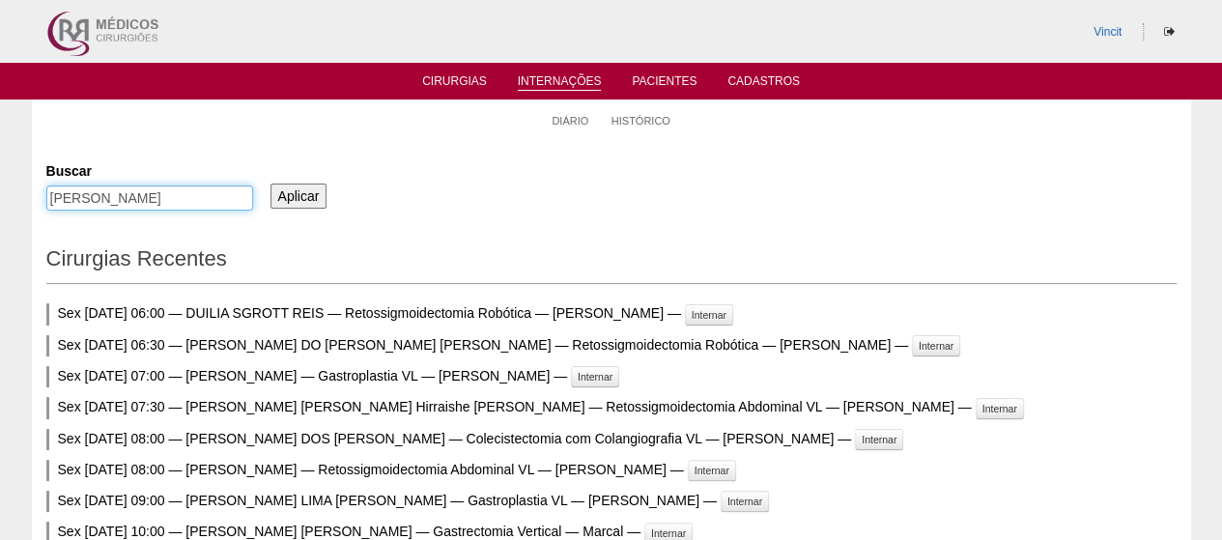
type input "VANESSA"
click at [271, 184] on input "Aplicar" at bounding box center [299, 196] width 57 height 25
click at [298, 200] on input "Aplicar" at bounding box center [299, 196] width 57 height 25
click at [645, 87] on link "Pacientes" at bounding box center [664, 82] width 65 height 16
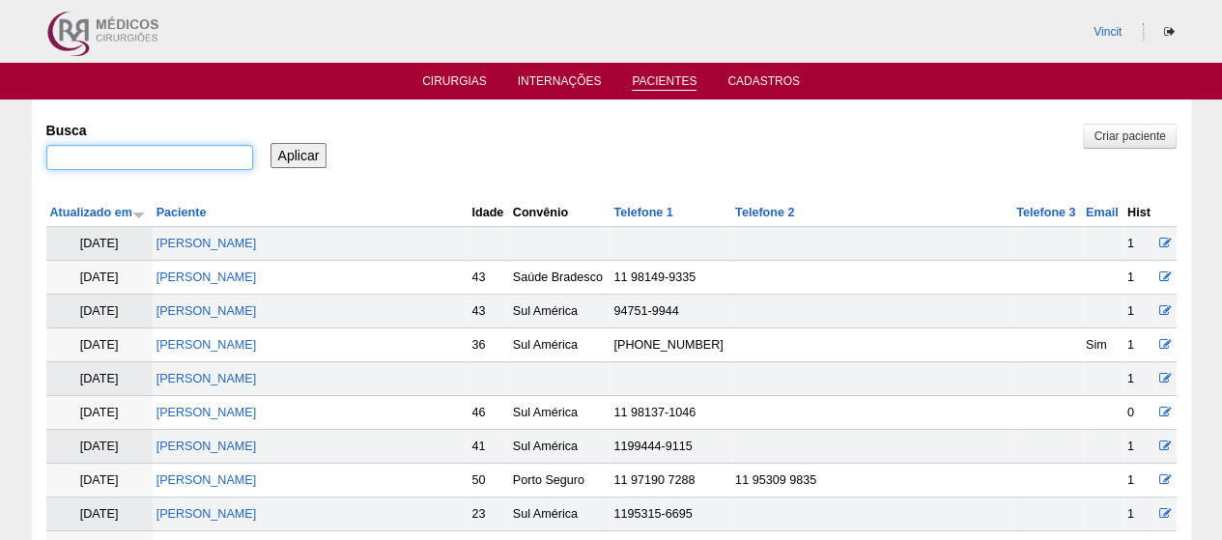
click at [199, 152] on input "Busca" at bounding box center [149, 157] width 207 height 25
type input "[PERSON_NAME] [PERSON_NAME]"
click at [332, 156] on div "Aplicar" at bounding box center [306, 140] width 78 height 53
click at [301, 155] on input "Aplicar" at bounding box center [299, 155] width 57 height 25
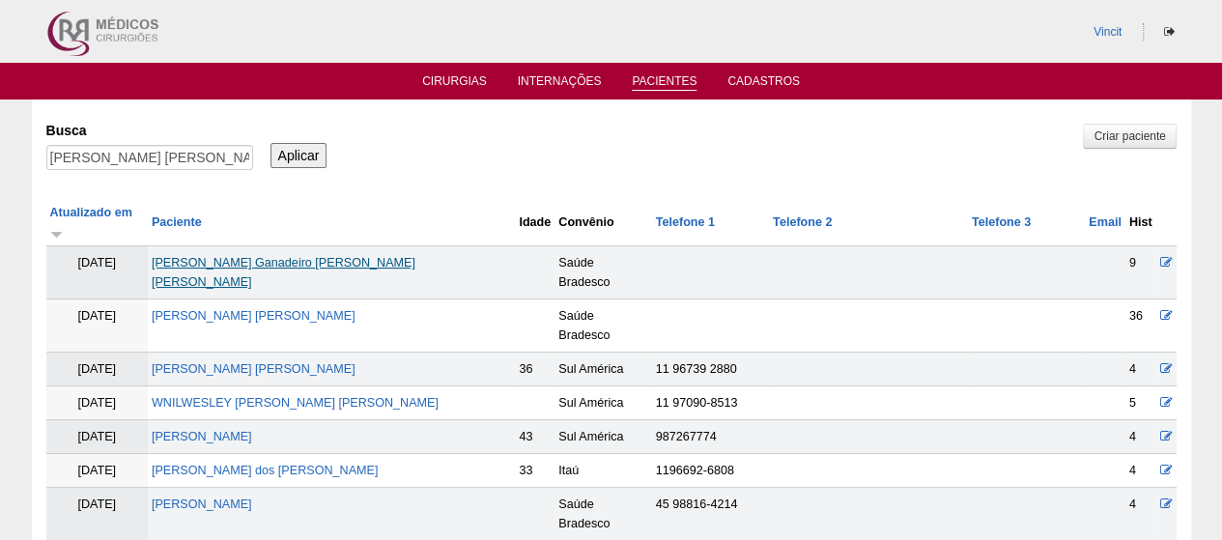
click at [277, 256] on link "[PERSON_NAME]" at bounding box center [284, 272] width 264 height 33
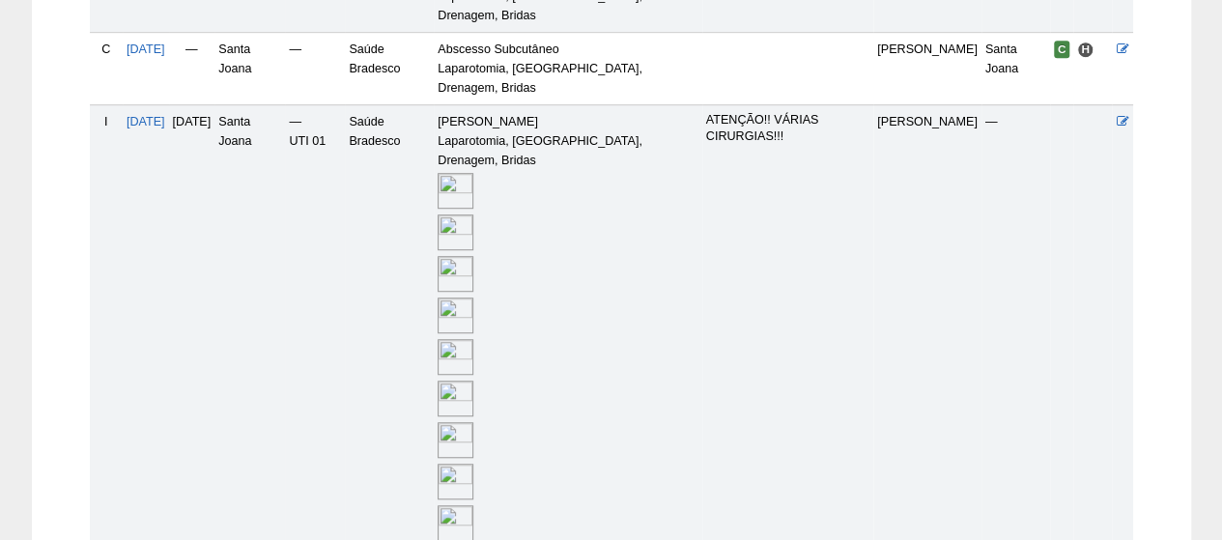
scroll to position [1034, 0]
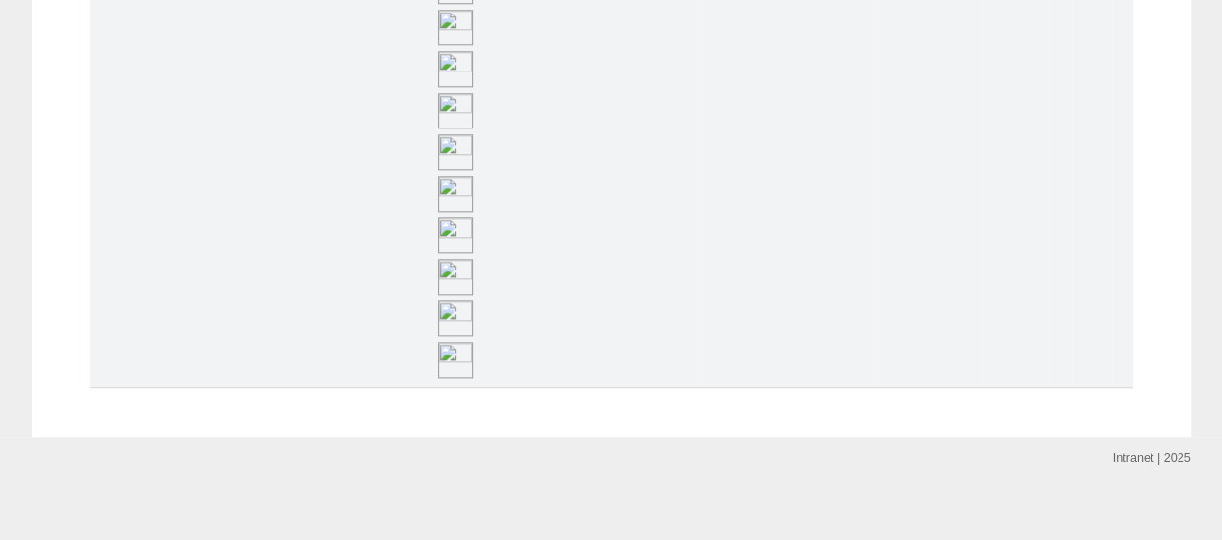
click at [473, 354] on img at bounding box center [456, 360] width 36 height 36
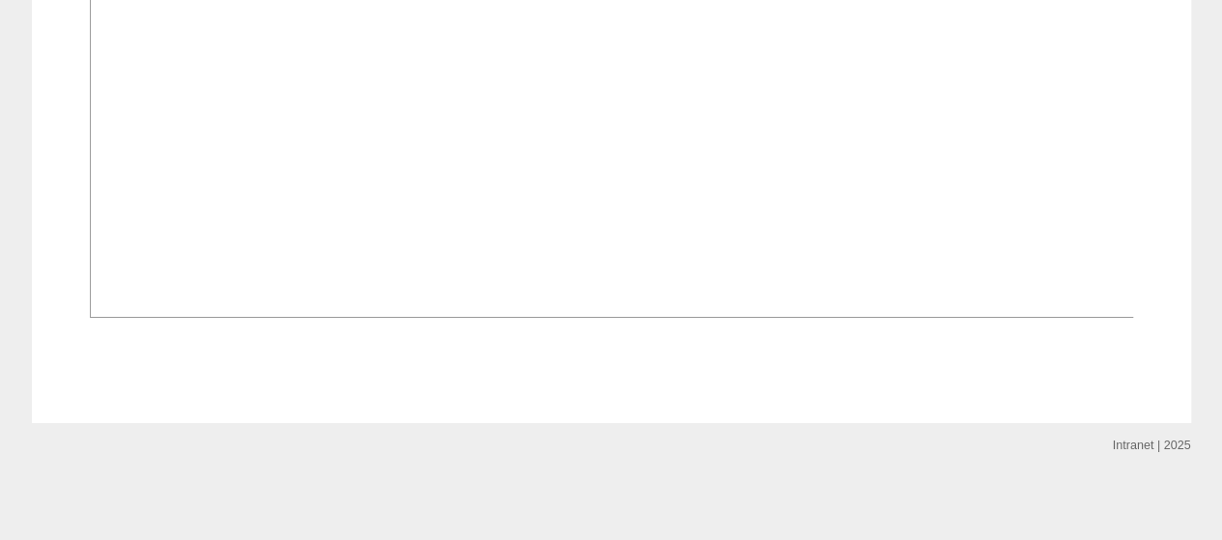
scroll to position [21835, 0]
